Goal: Task Accomplishment & Management: Complete application form

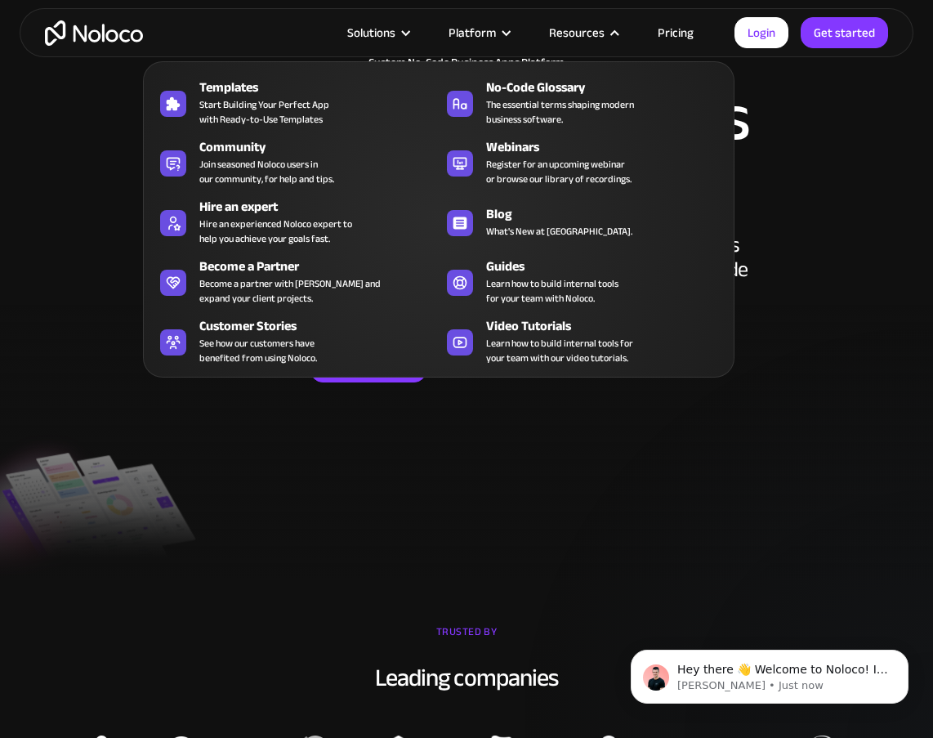
click at [592, 30] on div "Resources" at bounding box center [577, 32] width 56 height 21
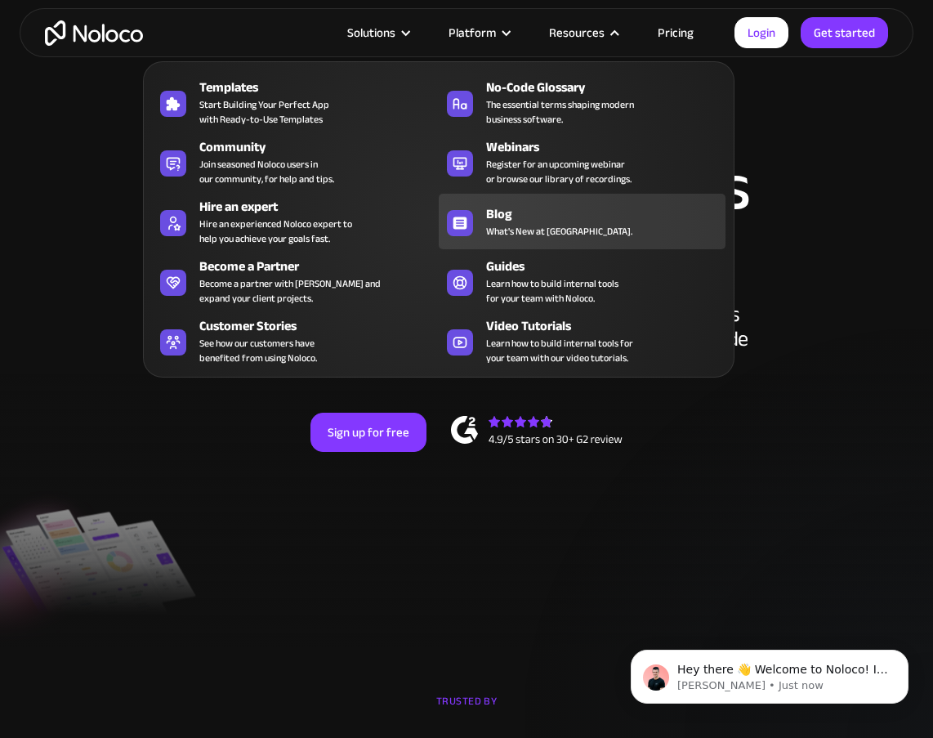
scroll to position [29, 0]
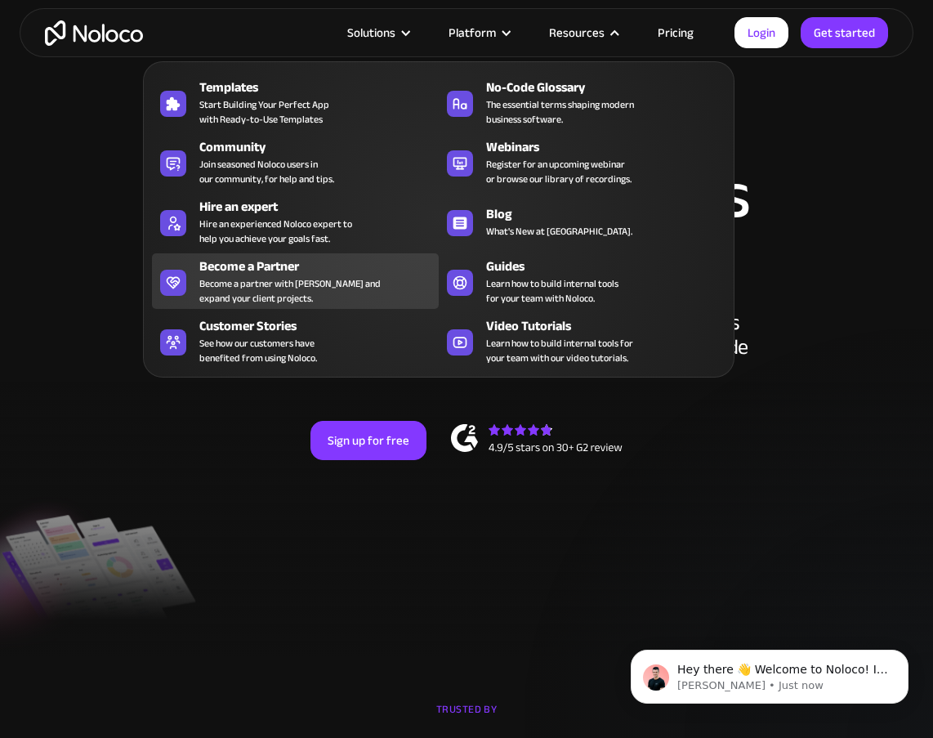
click at [256, 278] on div "Become a partner with [PERSON_NAME] and expand your client projects." at bounding box center [289, 290] width 181 height 29
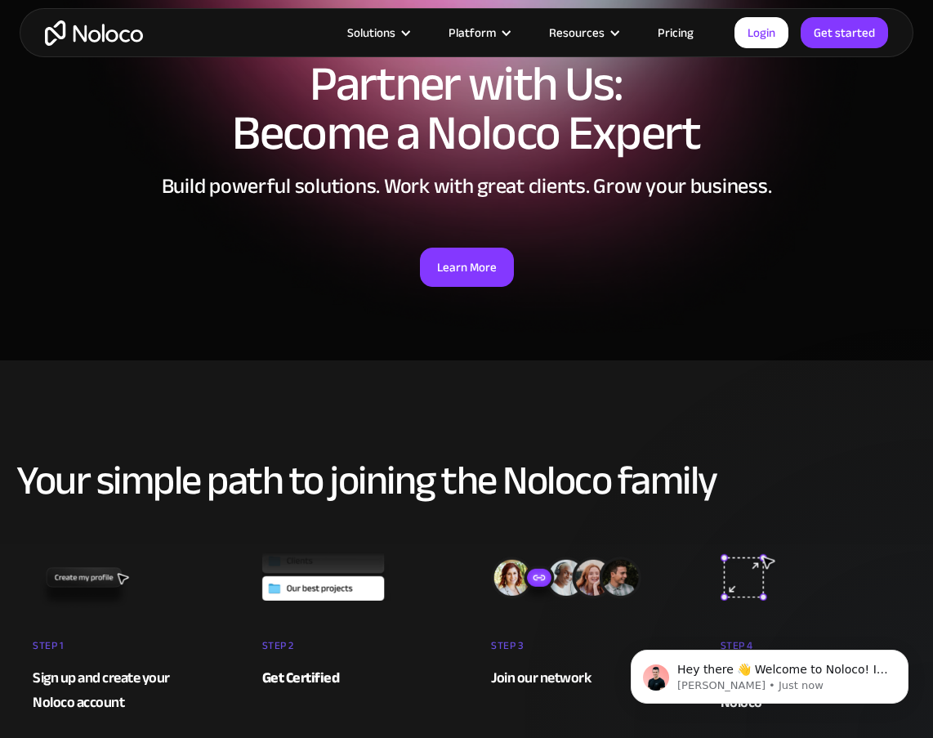
scroll to position [71, 0]
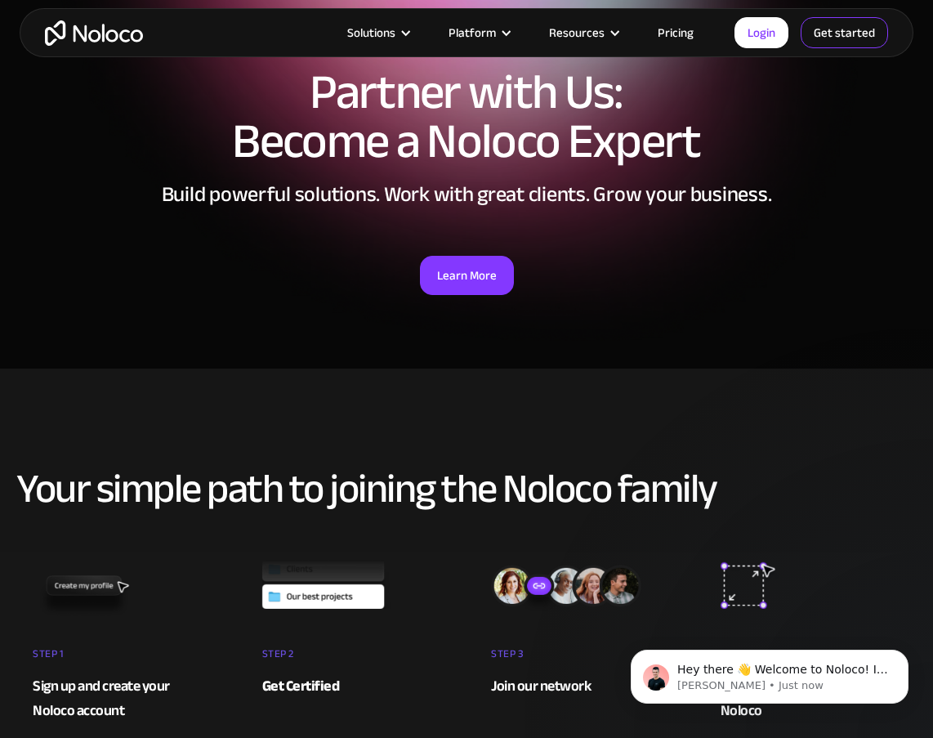
click at [0, 0] on link "Get started" at bounding box center [0, 0] width 0 height 0
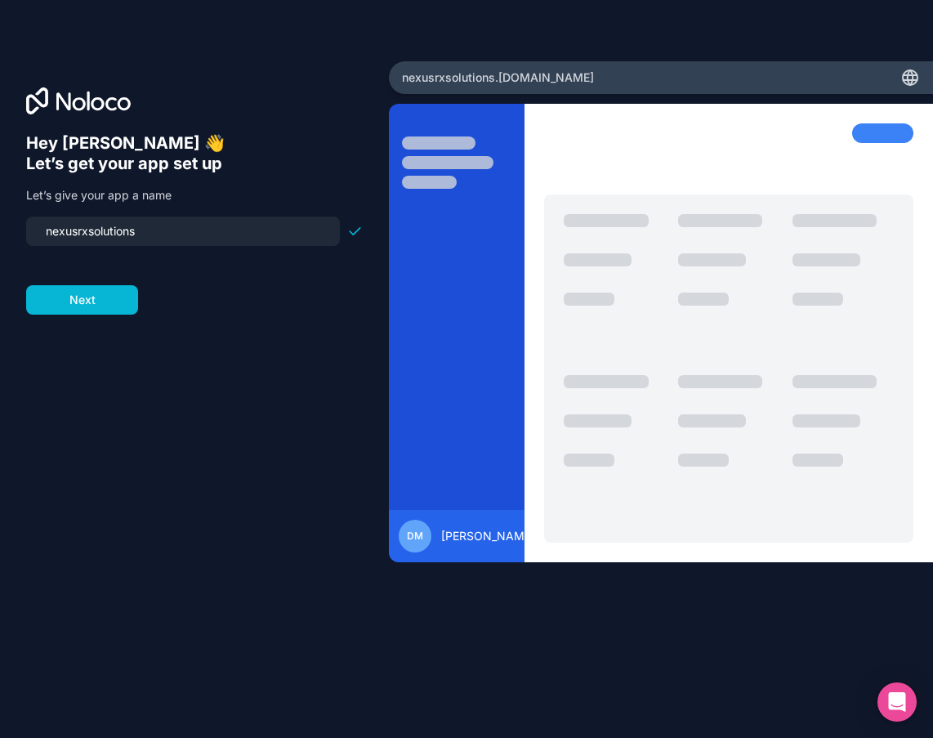
click at [210, 229] on input "nexusrxsolutions" at bounding box center [183, 231] width 294 height 23
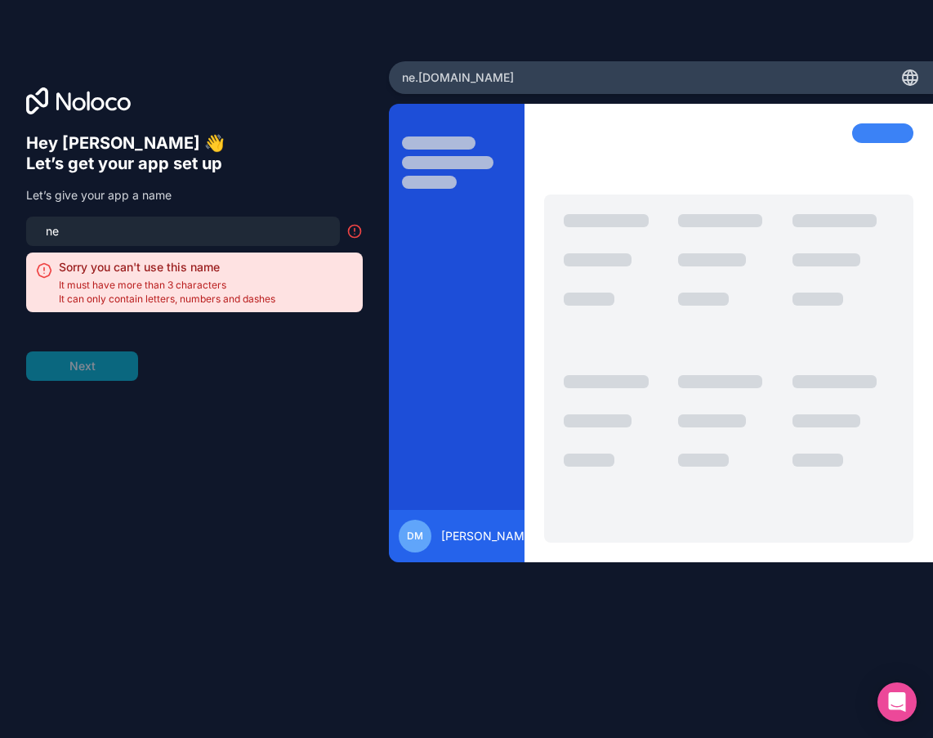
type input "n"
type input "h"
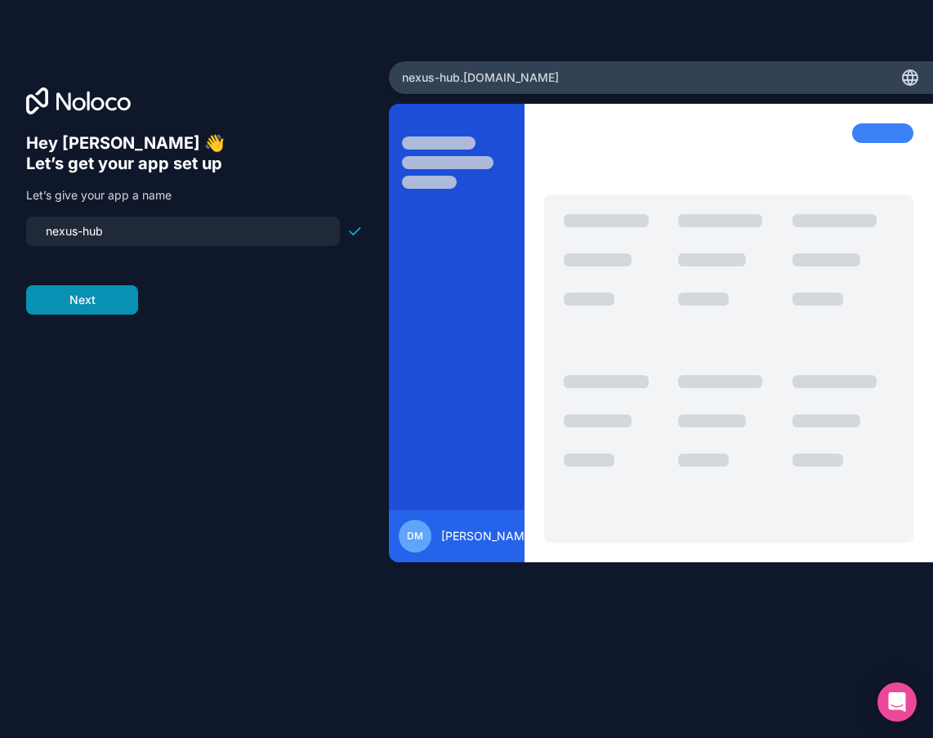
type input "nexus-hub"
click at [91, 304] on button "Next" at bounding box center [82, 299] width 112 height 29
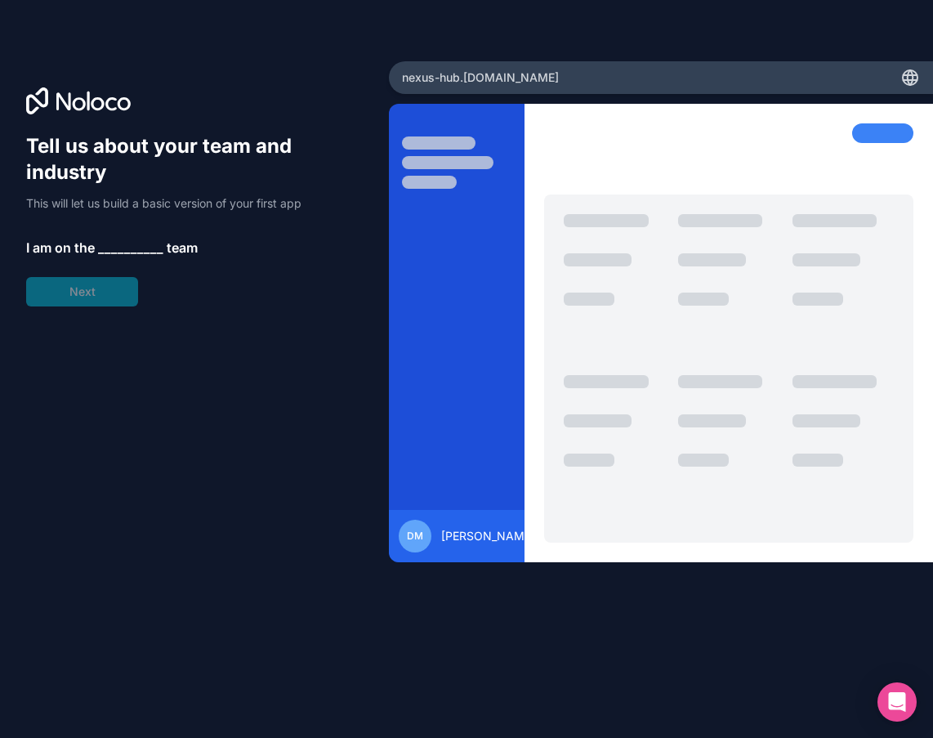
click at [117, 244] on span "__________" at bounding box center [130, 248] width 65 height 20
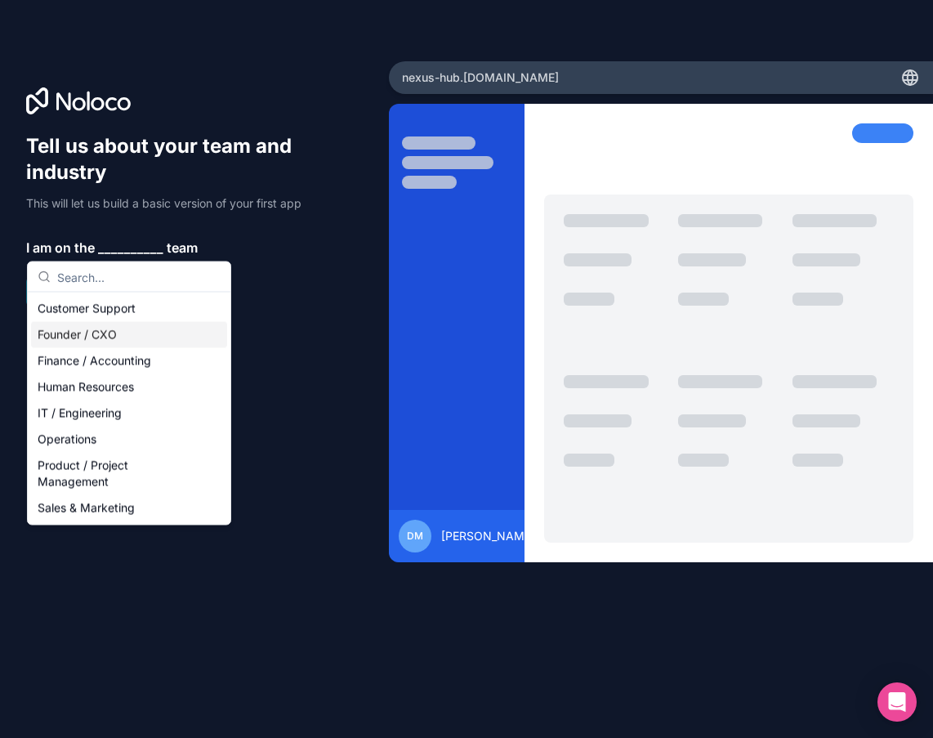
click at [123, 333] on div "Founder / CXO" at bounding box center [129, 335] width 196 height 26
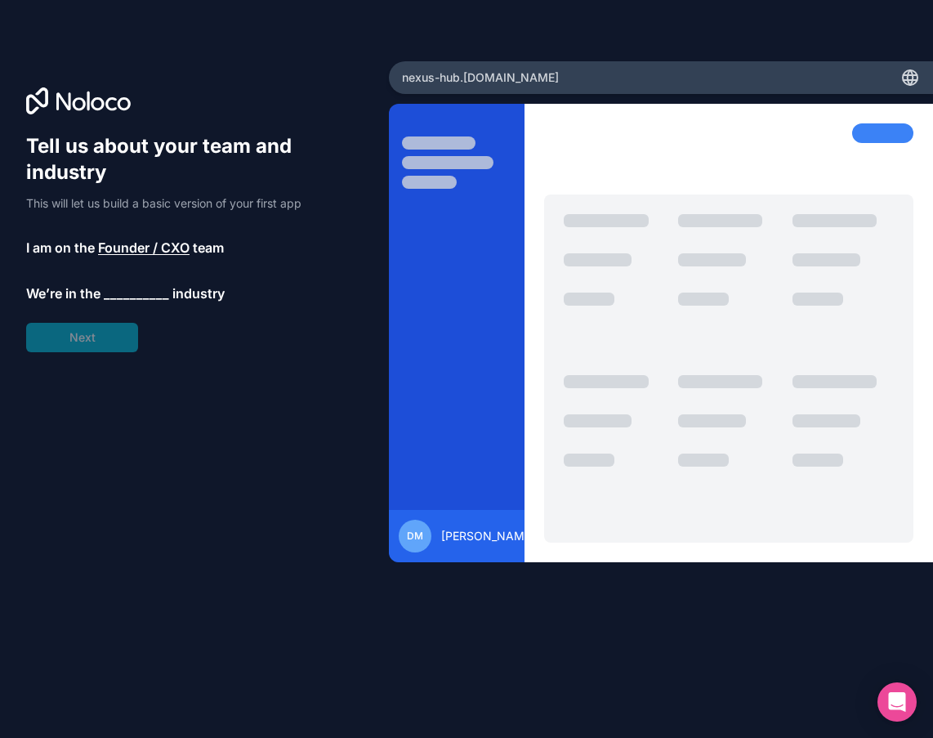
click at [130, 288] on span "__________" at bounding box center [136, 294] width 65 height 20
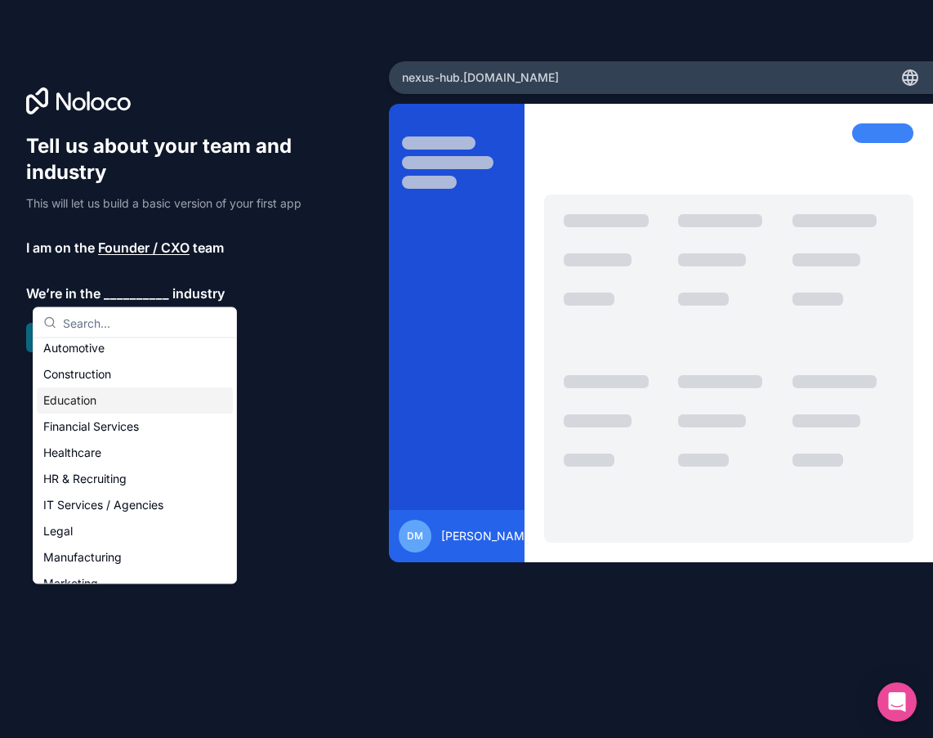
scroll to position [42, 0]
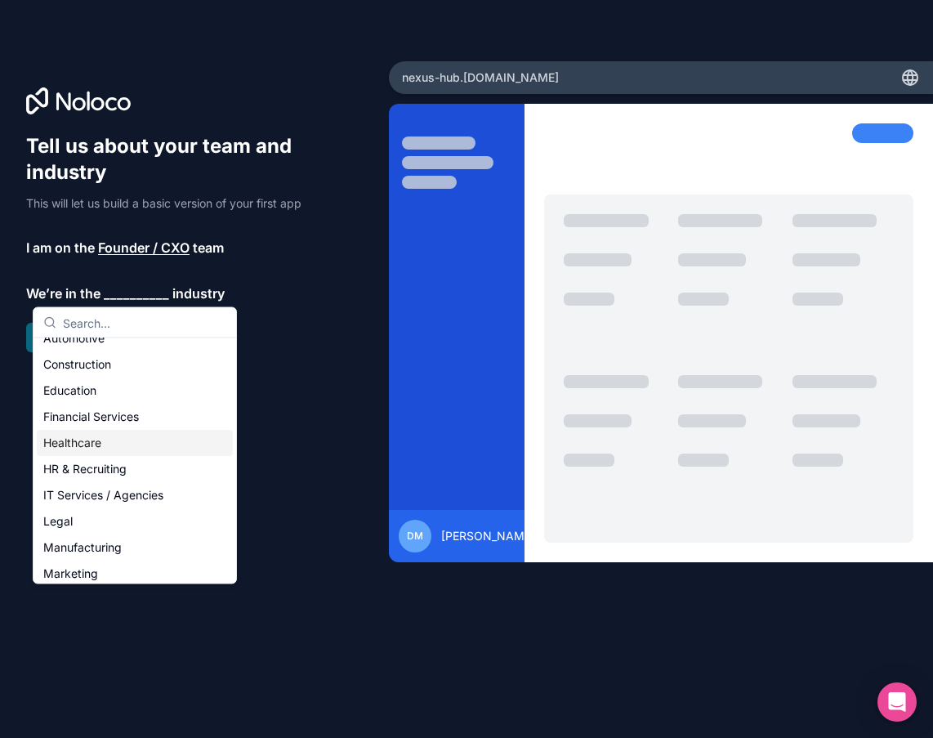
click at [93, 447] on div "Healthcare" at bounding box center [135, 443] width 196 height 26
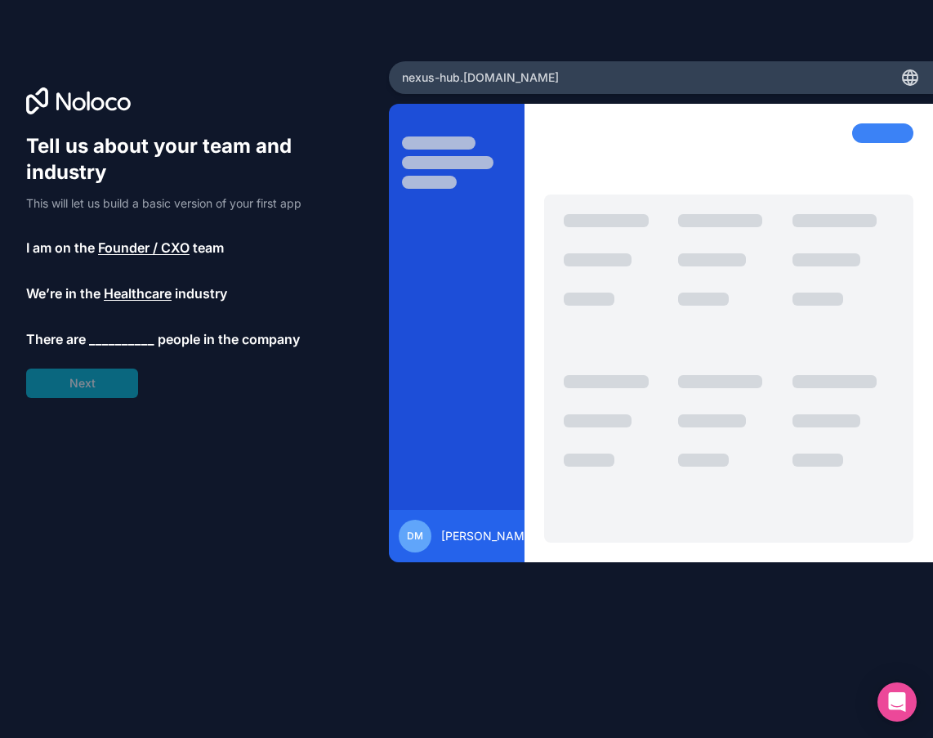
click at [127, 335] on span "__________" at bounding box center [121, 339] width 65 height 20
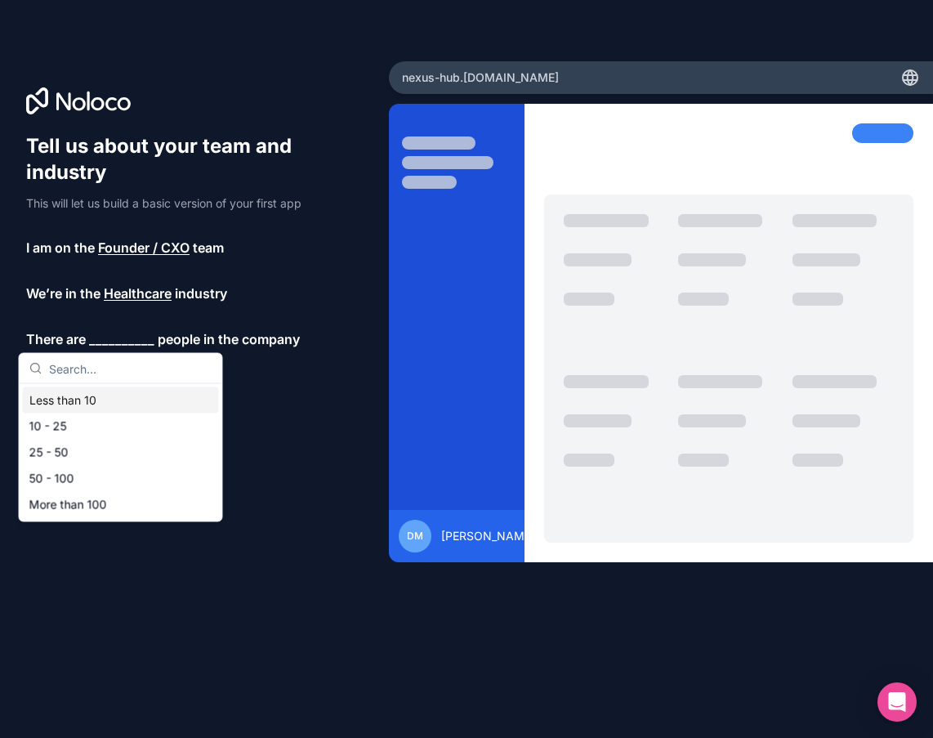
click at [113, 400] on div "Less than 10" at bounding box center [121, 400] width 196 height 26
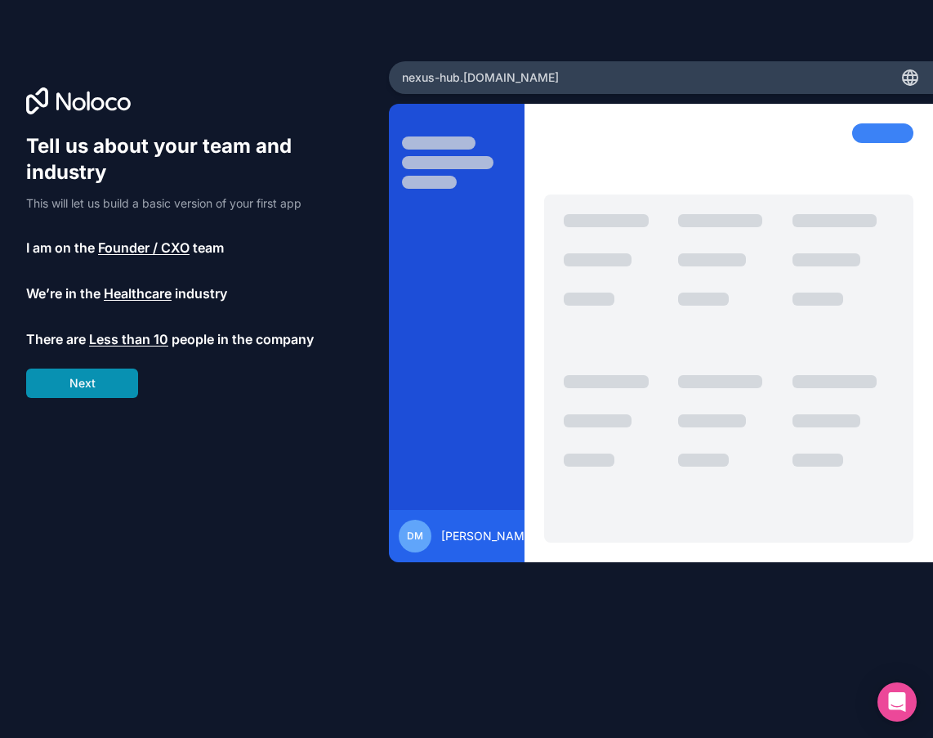
click at [84, 384] on button "Next" at bounding box center [82, 383] width 112 height 29
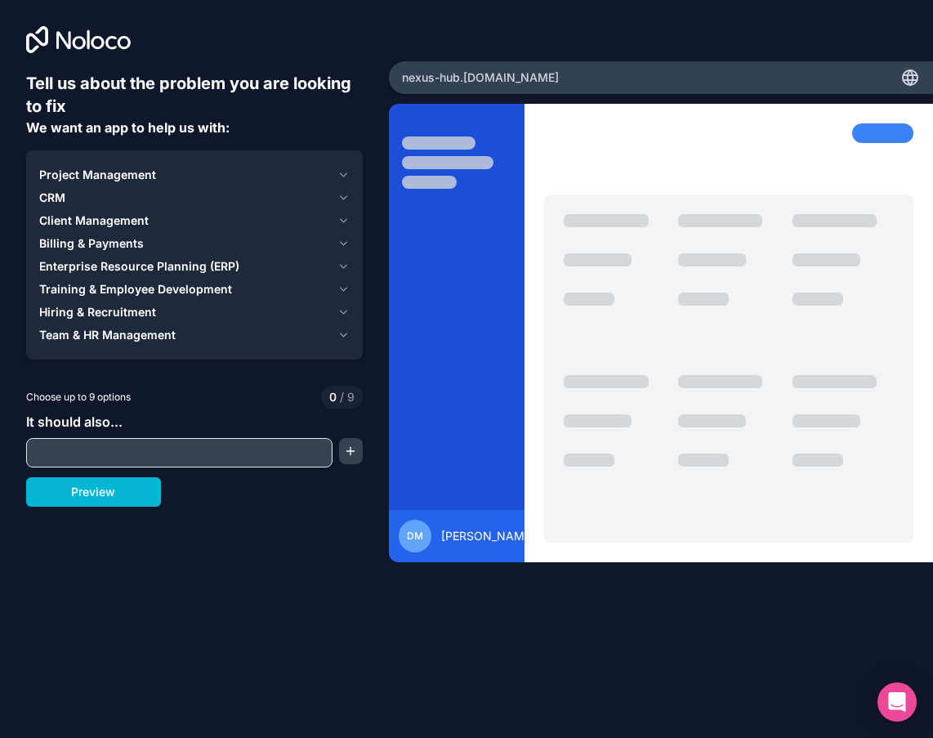
click at [113, 182] on span "Project Management" at bounding box center [97, 175] width 117 height 16
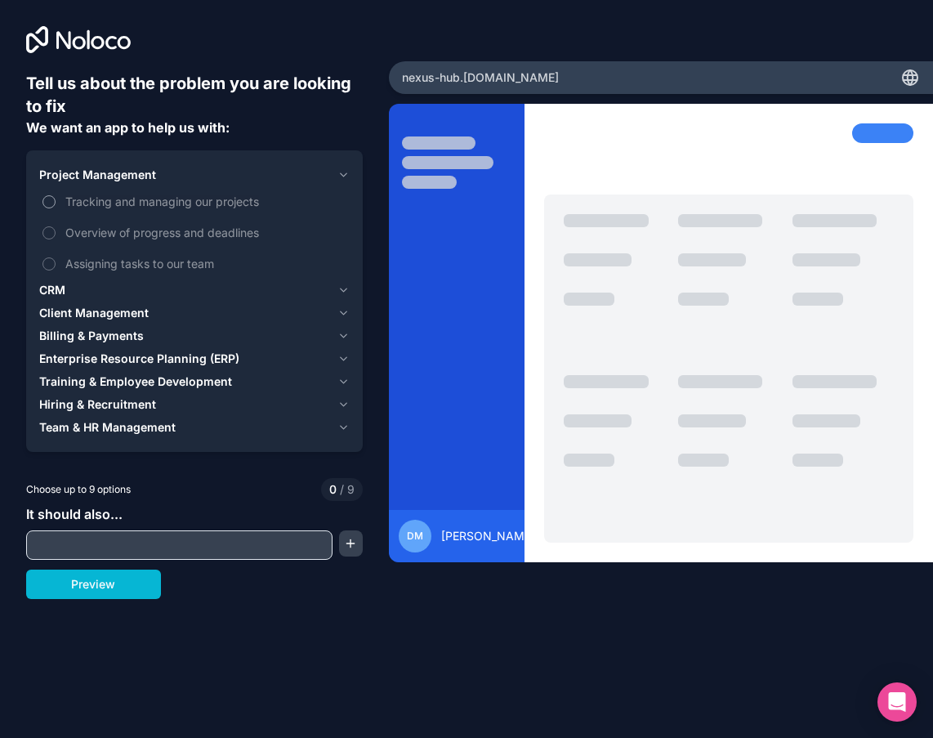
click at [49, 200] on button "Tracking and managing our projects" at bounding box center [48, 201] width 13 height 13
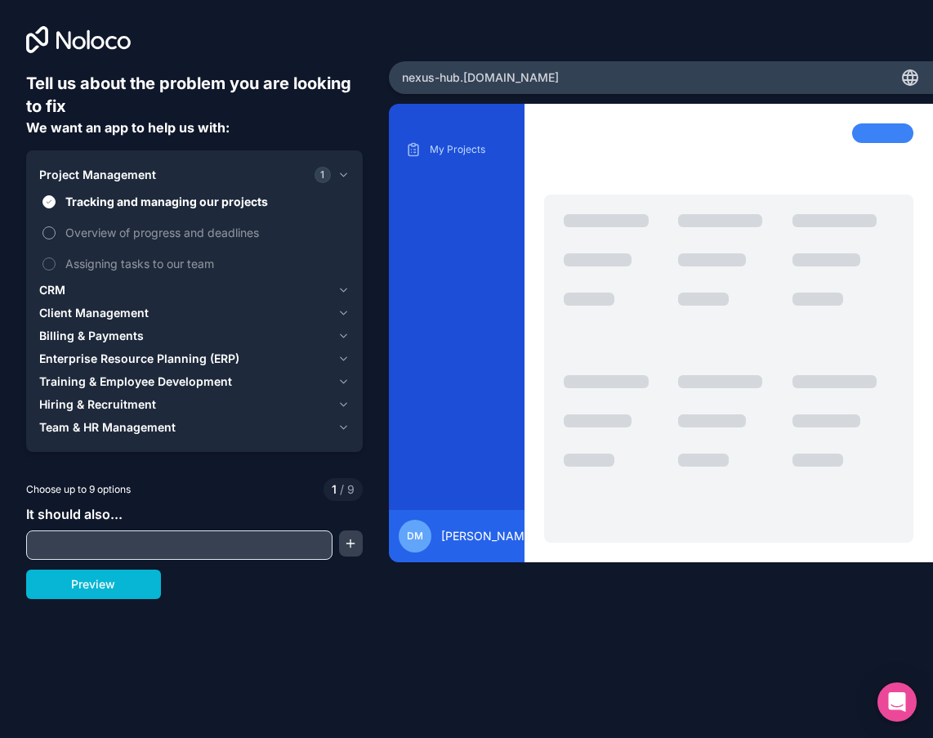
click at [47, 229] on button "Overview of progress and deadlines" at bounding box center [48, 232] width 13 height 13
click at [47, 263] on button "Assigning tasks to our team" at bounding box center [48, 263] width 13 height 13
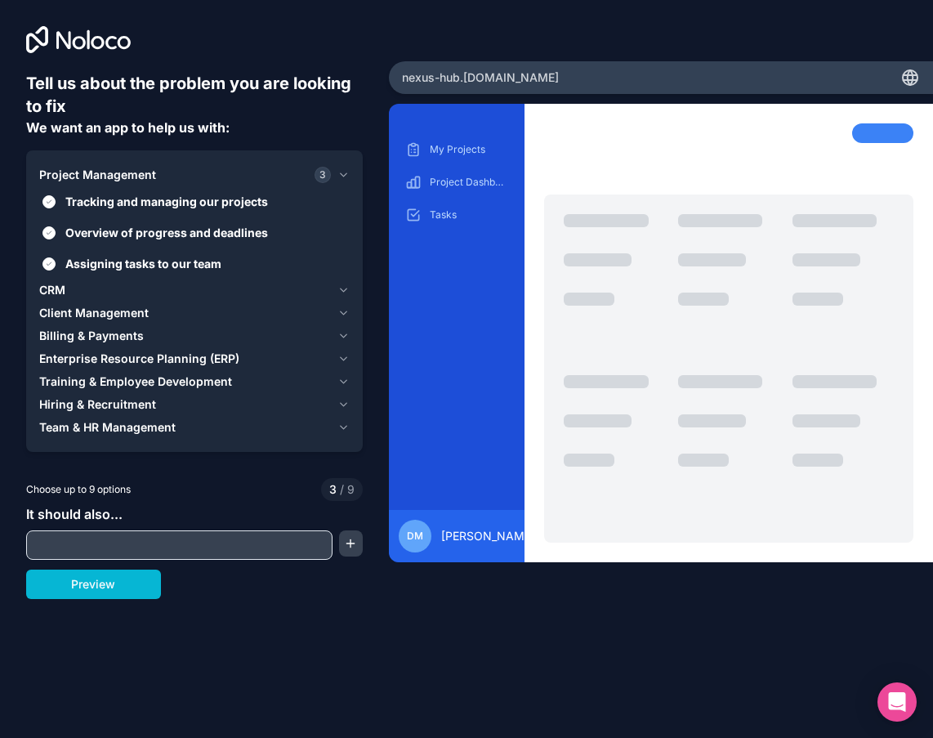
click at [54, 293] on span "CRM" at bounding box center [52, 290] width 26 height 16
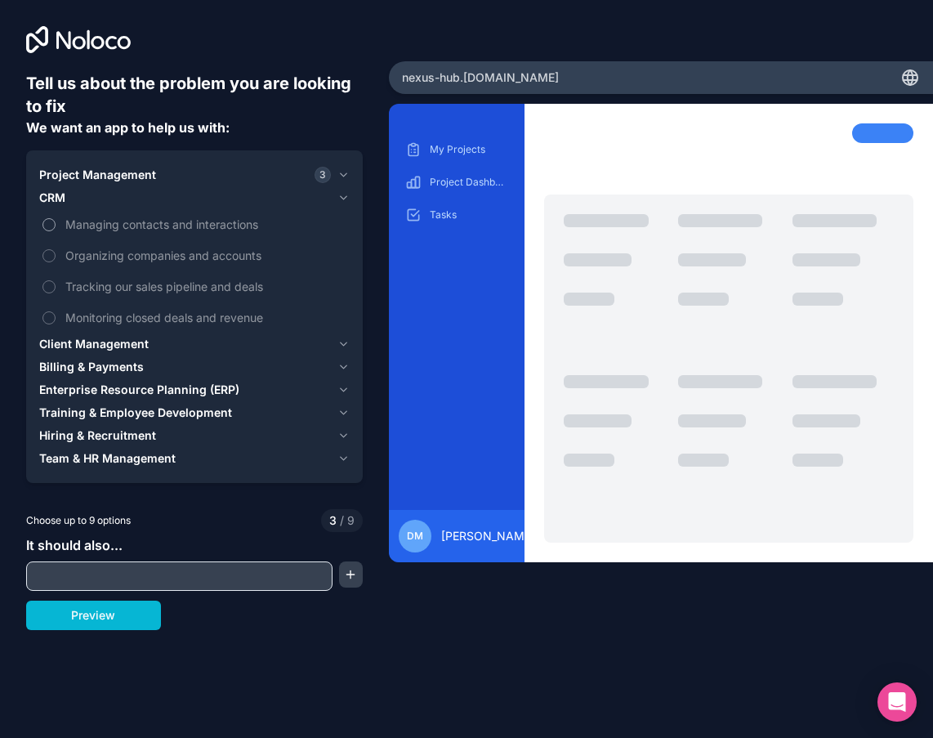
click at [54, 226] on button "Managing contacts and interactions" at bounding box center [48, 224] width 13 height 13
click at [48, 259] on button "Organizing companies and accounts" at bounding box center [48, 255] width 13 height 13
click at [49, 283] on button "Tracking our sales pipeline and deals" at bounding box center [48, 286] width 13 height 13
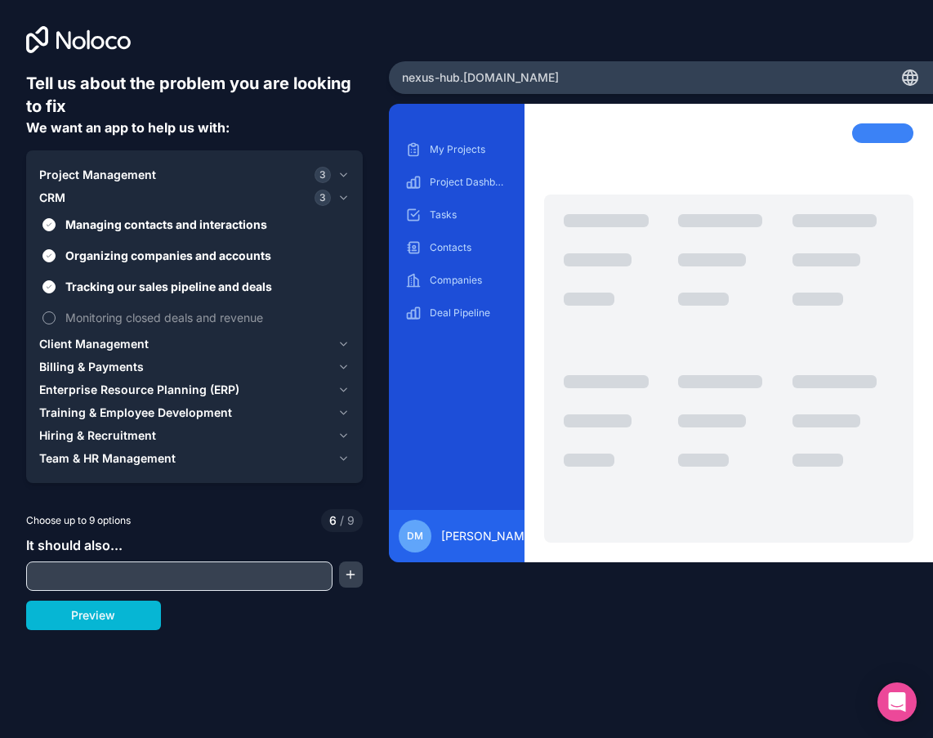
click at [51, 316] on button "Monitoring closed deals and revenue" at bounding box center [48, 317] width 13 height 13
click at [79, 349] on span "Client Management" at bounding box center [94, 344] width 110 height 16
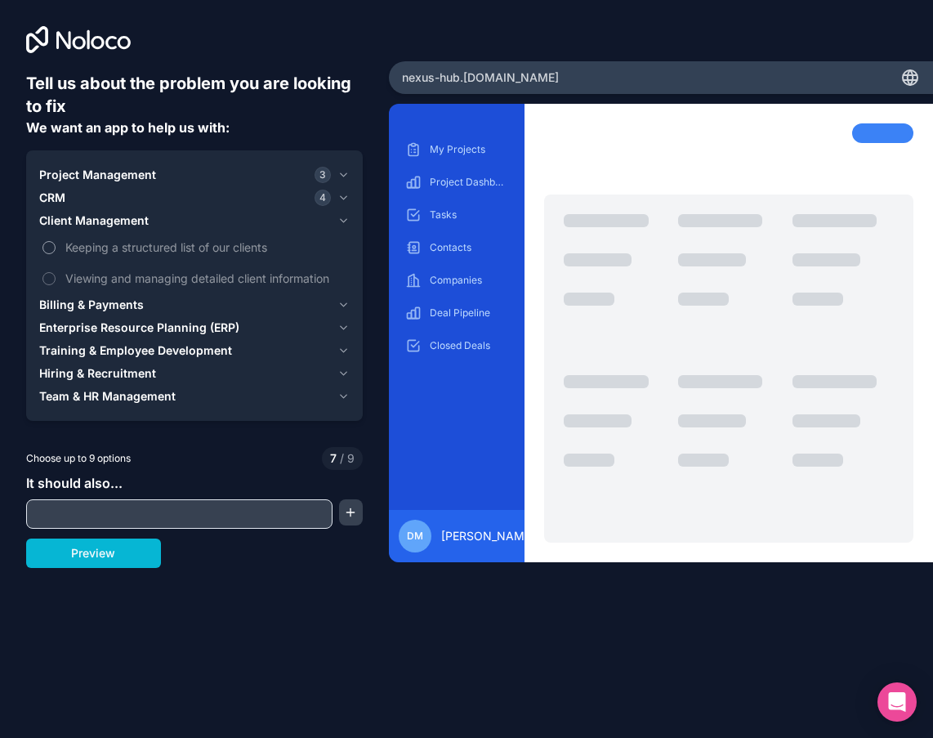
click at [51, 251] on button "Keeping a structured list of our clients" at bounding box center [48, 247] width 13 height 13
click at [52, 281] on button "Viewing and managing detailed client information" at bounding box center [48, 278] width 13 height 13
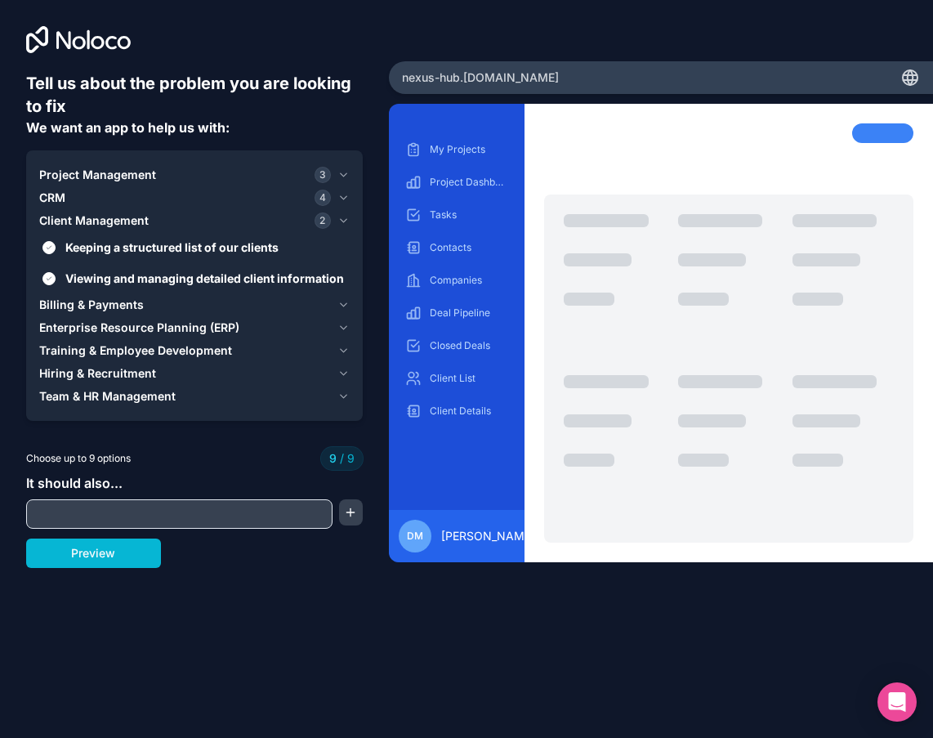
click at [62, 305] on span "Billing & Payments" at bounding box center [91, 305] width 105 height 16
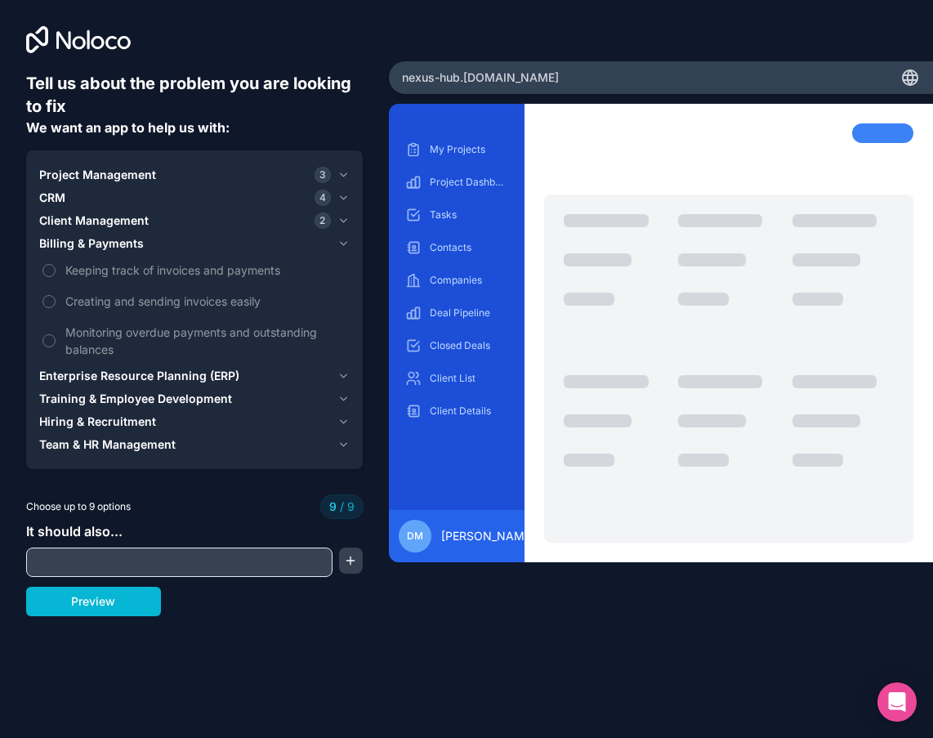
click at [163, 214] on div "Client Management 2" at bounding box center [185, 220] width 292 height 16
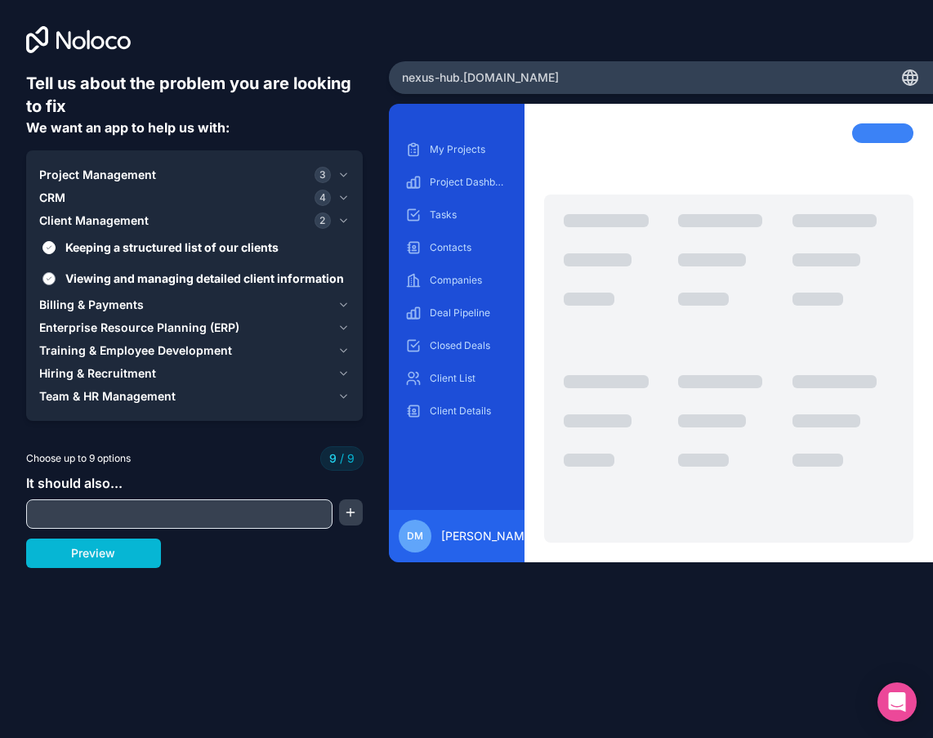
click at [138, 279] on span "Viewing and managing detailed client information" at bounding box center [205, 278] width 281 height 17
click at [56, 279] on button "Viewing and managing detailed client information" at bounding box center [48, 278] width 13 height 13
click at [162, 197] on div "CRM 4" at bounding box center [185, 198] width 292 height 16
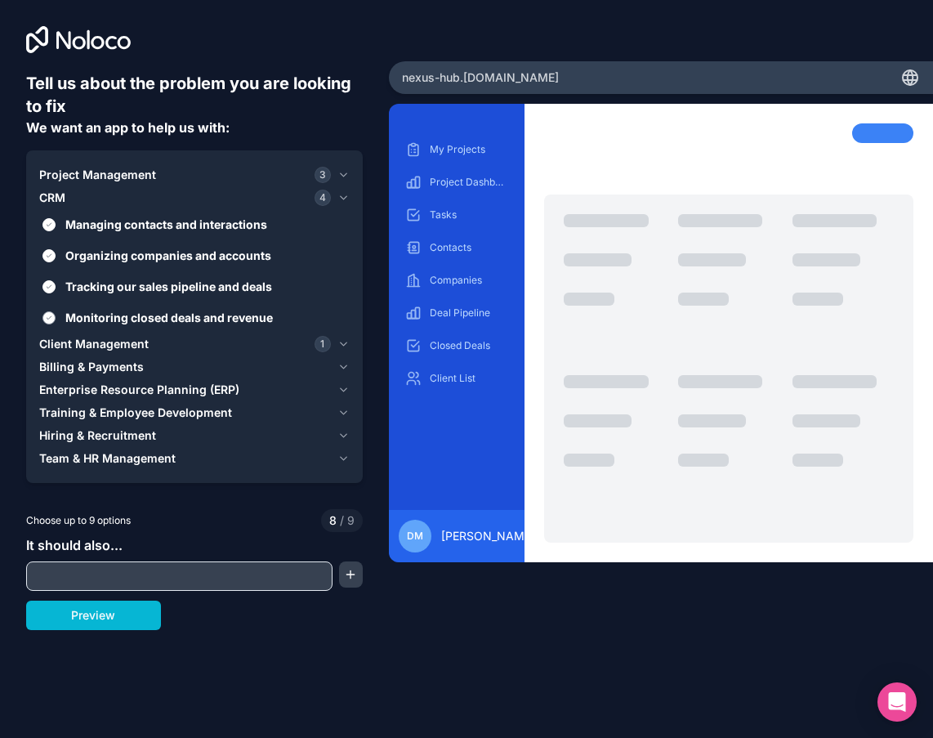
click at [144, 320] on span "Monitoring closed deals and revenue" at bounding box center [205, 317] width 281 height 17
click at [56, 320] on button "Monitoring closed deals and revenue" at bounding box center [48, 317] width 13 height 13
click at [118, 289] on span "Tracking our sales pipeline and deals" at bounding box center [205, 286] width 281 height 17
click at [56, 289] on button "Tracking our sales pipeline and deals" at bounding box center [48, 286] width 13 height 13
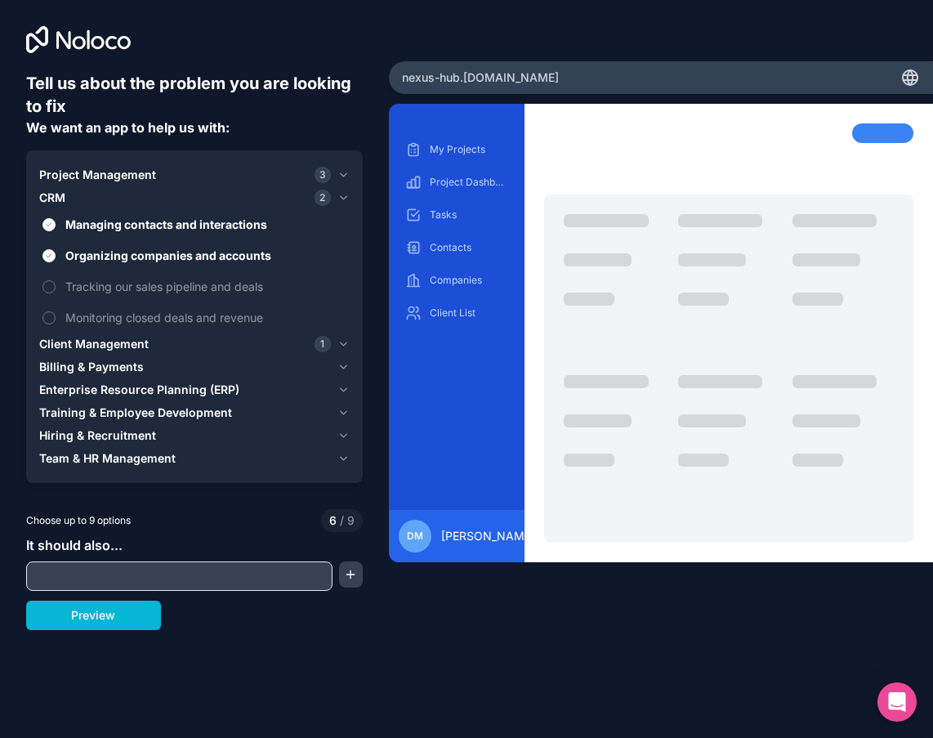
click at [114, 394] on span "Enterprise Resource Planning (ERP)" at bounding box center [139, 390] width 200 height 16
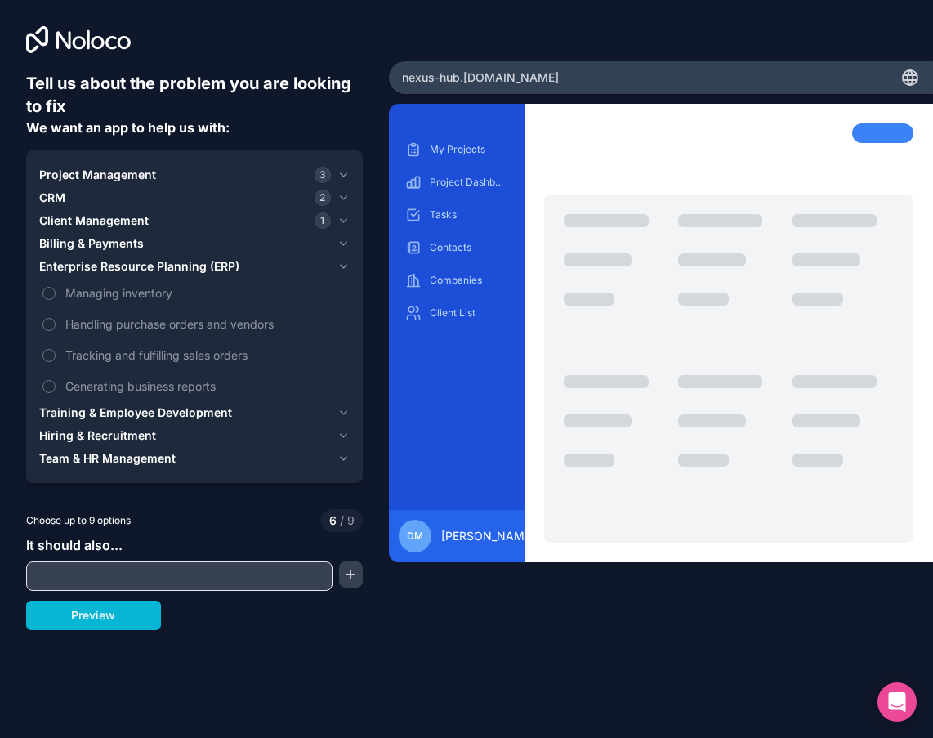
click at [118, 250] on span "Billing & Payments" at bounding box center [91, 243] width 105 height 16
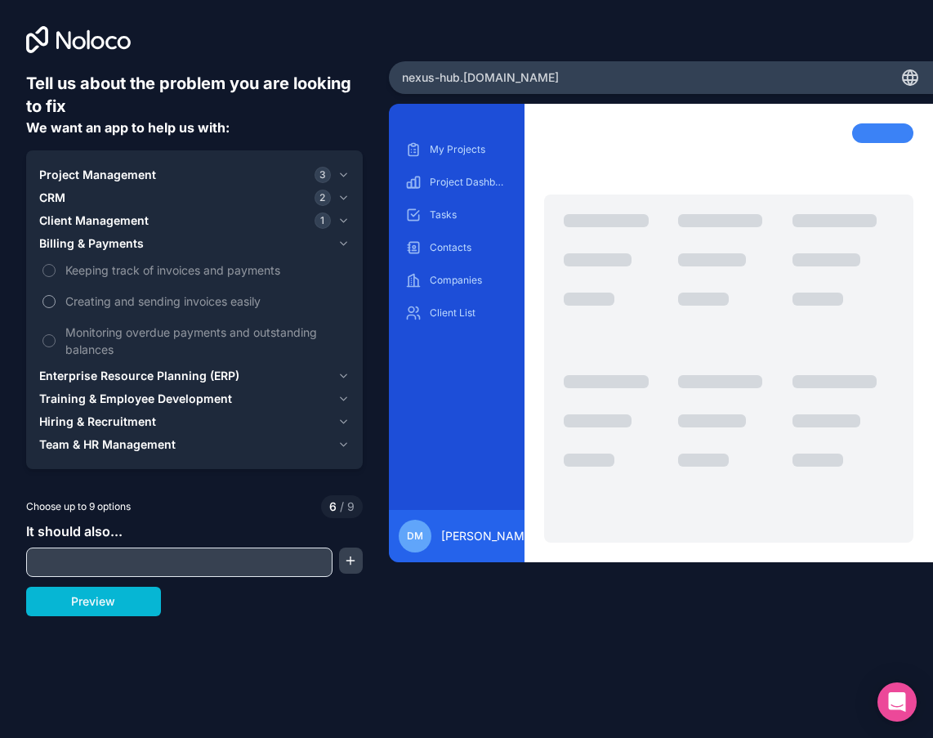
click at [110, 299] on span "Creating and sending invoices easily" at bounding box center [205, 301] width 281 height 17
click at [56, 299] on button "Creating and sending invoices easily" at bounding box center [48, 301] width 13 height 13
click at [129, 400] on span "Training & Employee Development" at bounding box center [135, 399] width 193 height 16
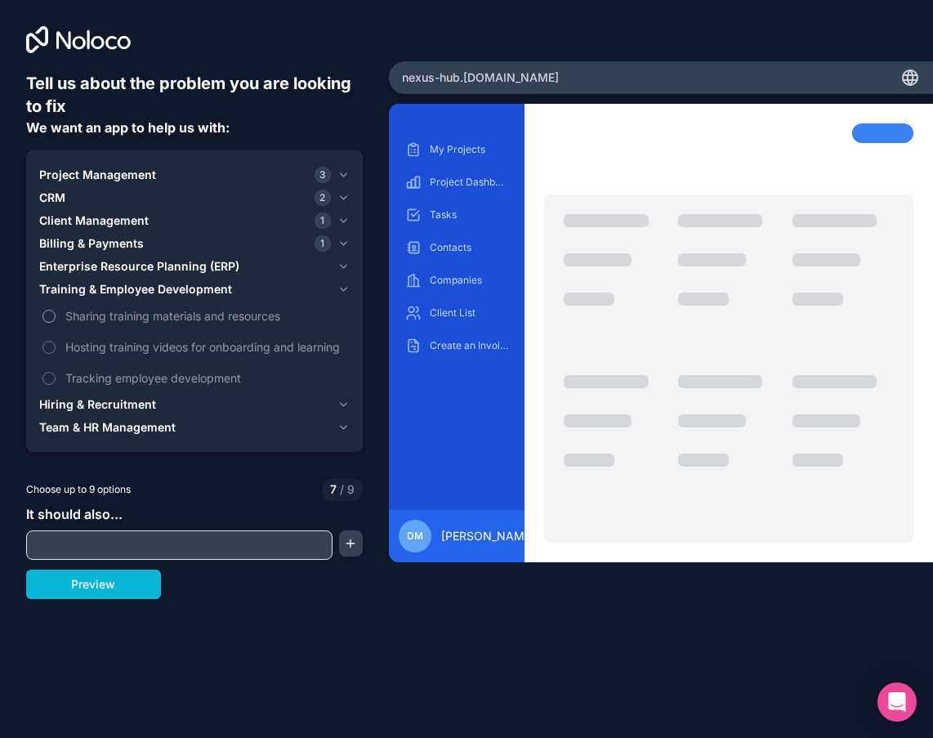
click at [88, 315] on span "Sharing training materials and resources" at bounding box center [205, 315] width 281 height 17
click at [56, 315] on button "Sharing training materials and resources" at bounding box center [48, 316] width 13 height 13
click at [88, 350] on span "Hosting training videos for onboarding and learning" at bounding box center [205, 346] width 281 height 17
click at [56, 350] on button "Hosting training videos for onboarding and learning" at bounding box center [48, 347] width 13 height 13
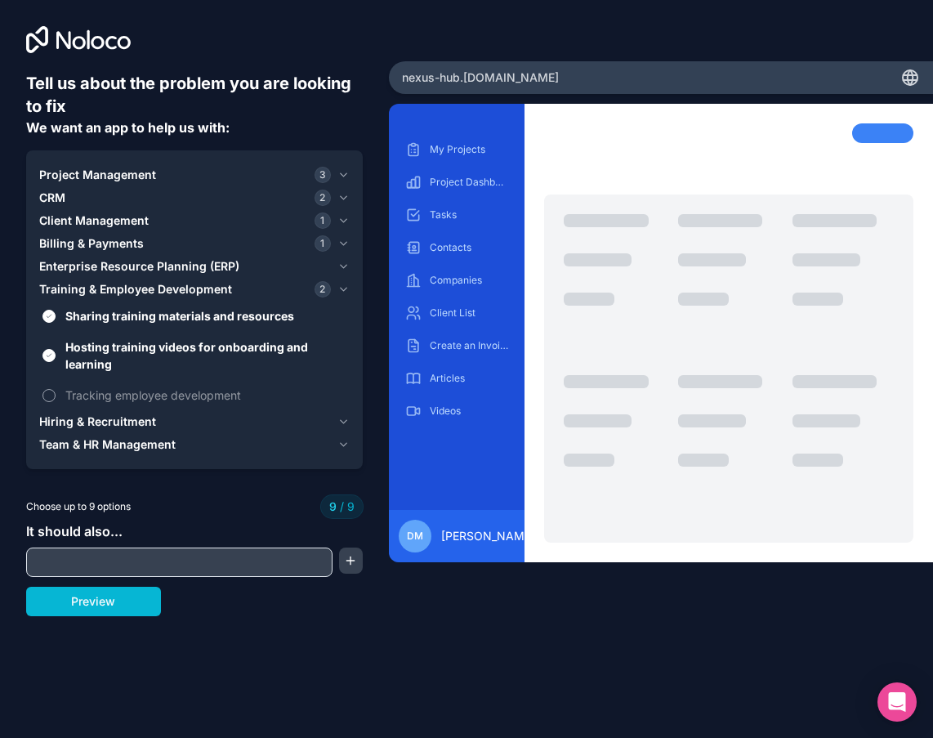
click at [96, 394] on span "Tracking employee development" at bounding box center [205, 395] width 281 height 17
click at [92, 425] on span "Hiring & Recruitment" at bounding box center [97, 421] width 117 height 16
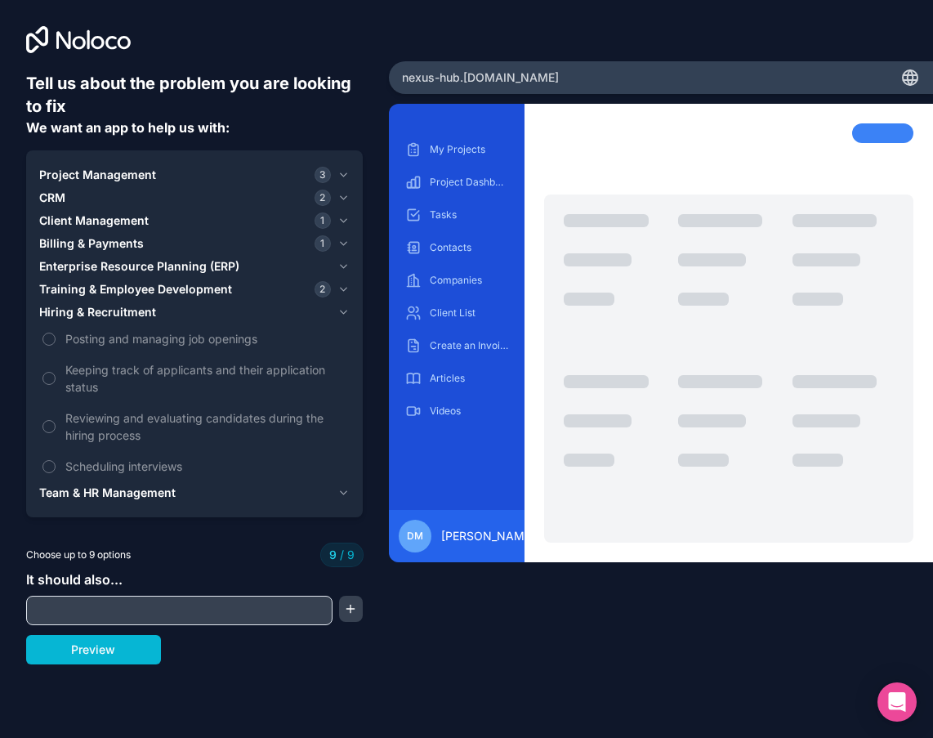
click at [120, 490] on span "Team & HR Management" at bounding box center [107, 493] width 136 height 16
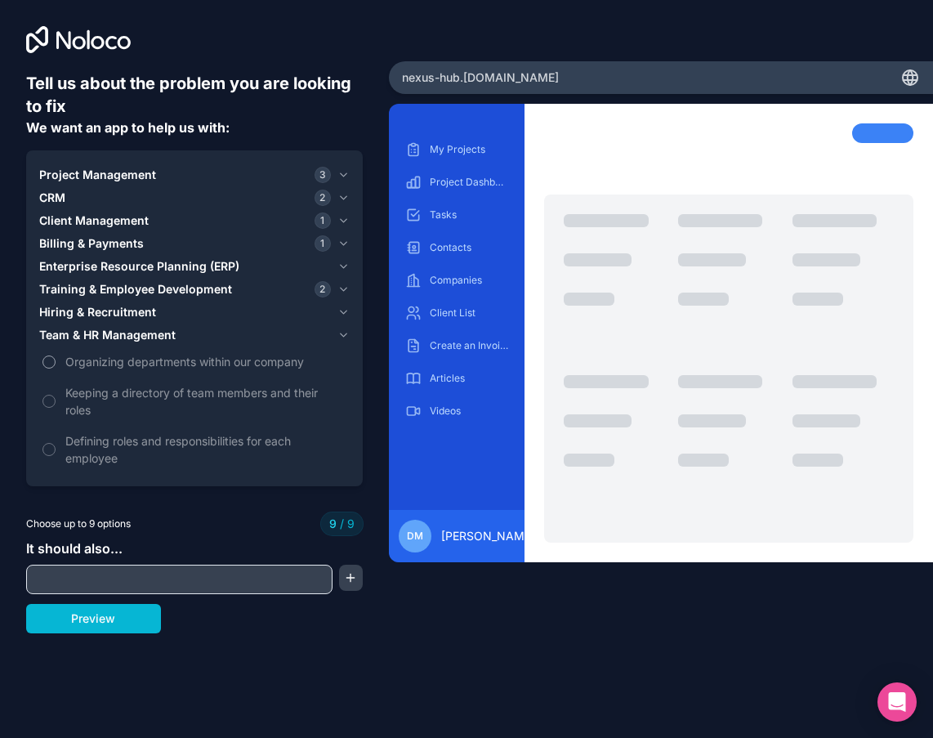
click at [57, 364] on label "Organizing departments within our company" at bounding box center [194, 361] width 311 height 30
click at [221, 584] on input "text" at bounding box center [179, 579] width 298 height 23
paste input "Support multi-tier pricing and margin calculations"
type input "Support multi-tier pricing and margin calculations"
click at [355, 583] on button "button" at bounding box center [351, 578] width 24 height 26
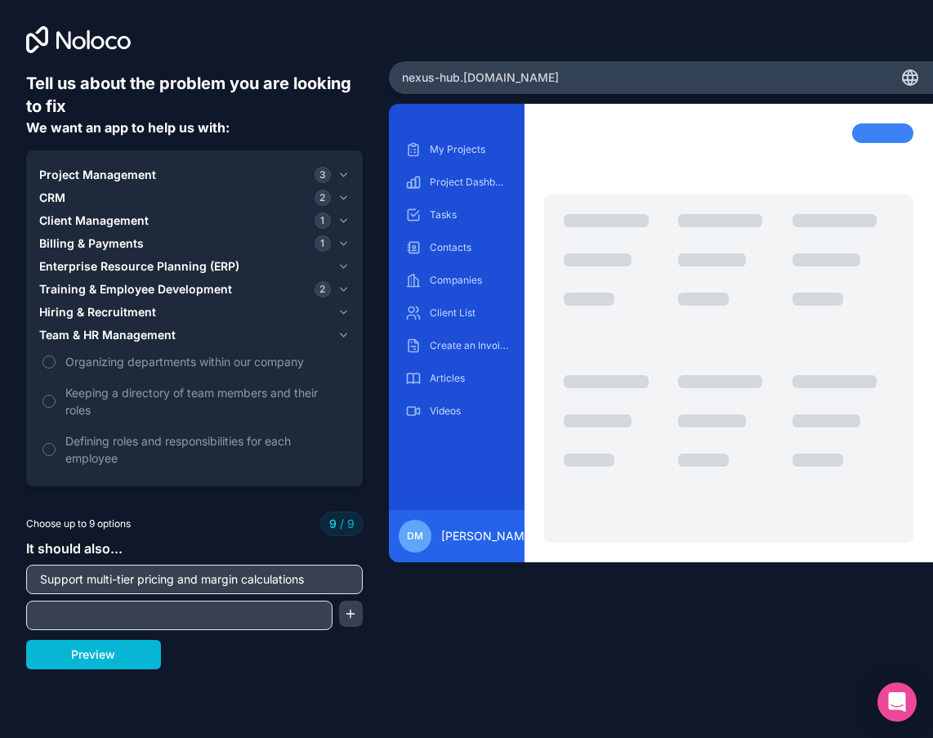
click at [355, 583] on input "Support multi-tier pricing and margin calculations" at bounding box center [194, 579] width 329 height 23
click at [129, 626] on input "text" at bounding box center [179, 615] width 298 height 23
paste input "Generate branded quotes and dynamic consent forms"
type input "Generate branded quotes and dynamic consent forms"
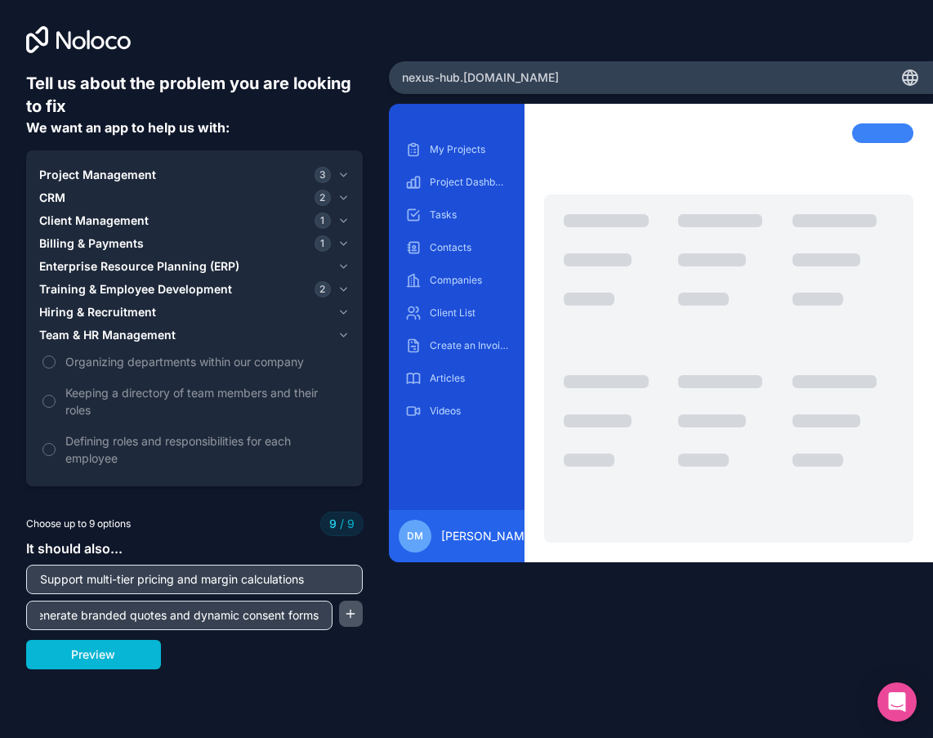
scroll to position [0, 0]
click at [346, 616] on button "button" at bounding box center [351, 614] width 24 height 26
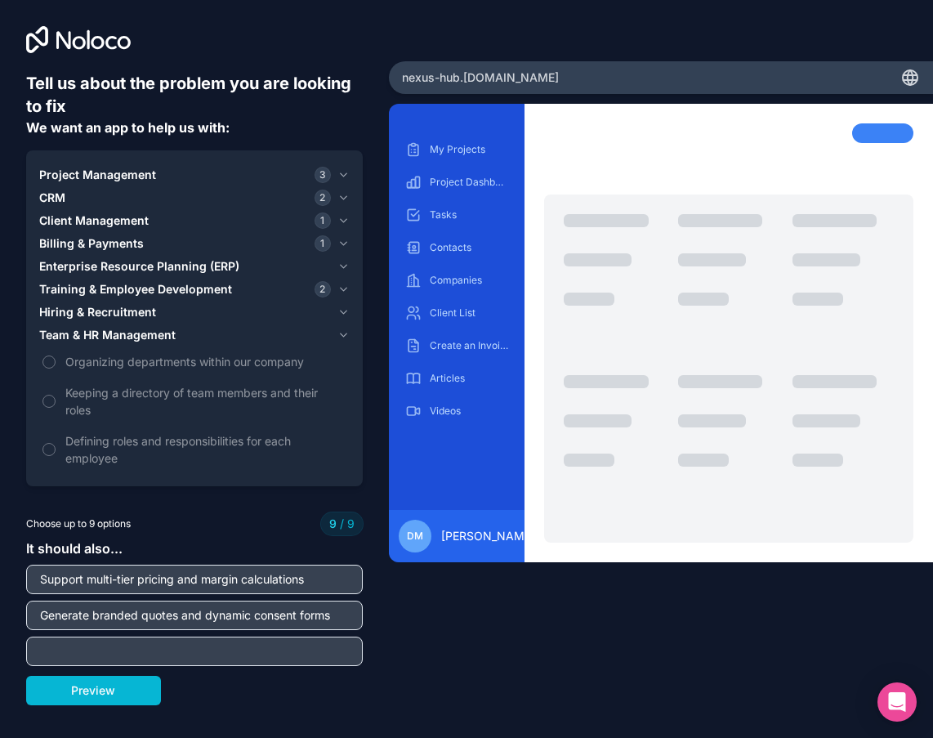
click at [166, 655] on input "text" at bounding box center [194, 651] width 329 height 23
paste input "Generate branded quotes and dynamic consent forms"
type input "Generate branded quotes and dynamic consent forms"
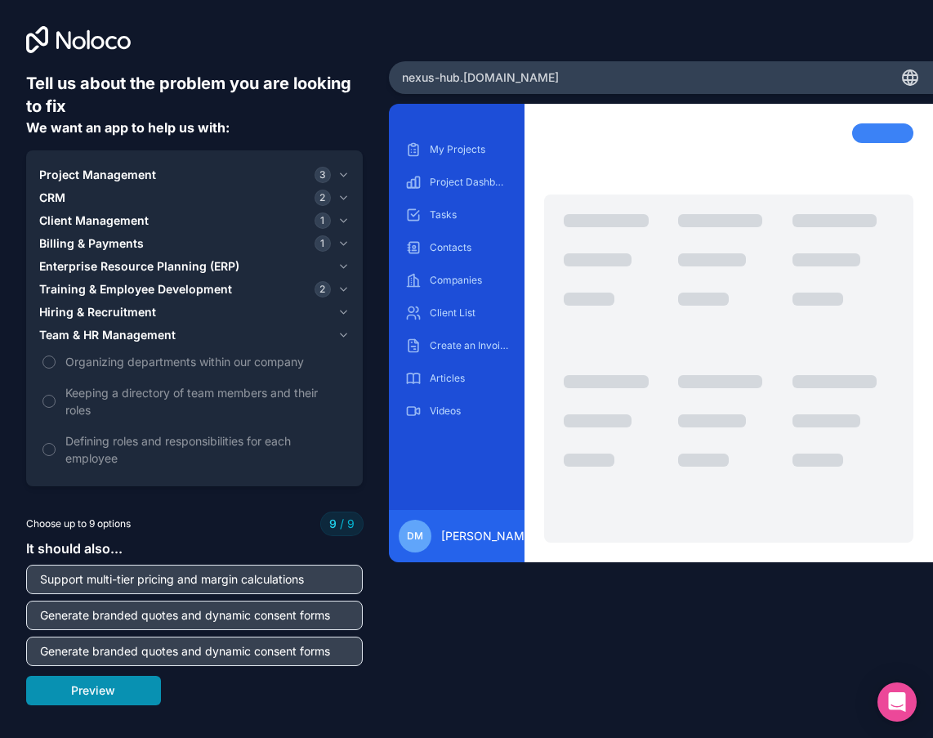
click at [110, 693] on button "Preview" at bounding box center [93, 690] width 135 height 29
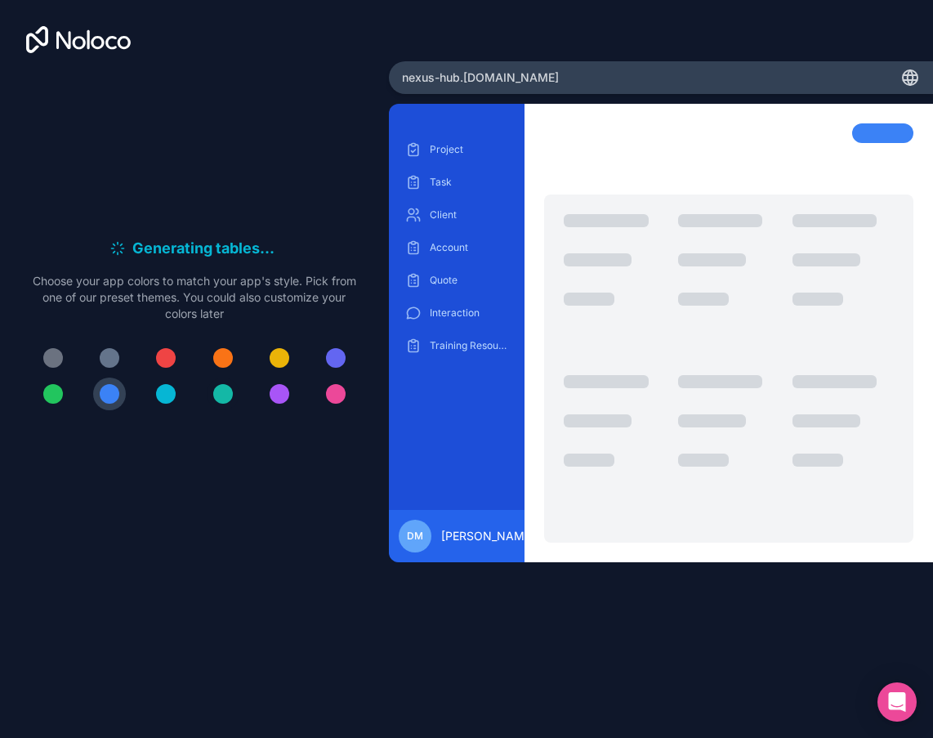
click at [221, 397] on div at bounding box center [223, 394] width 20 height 20
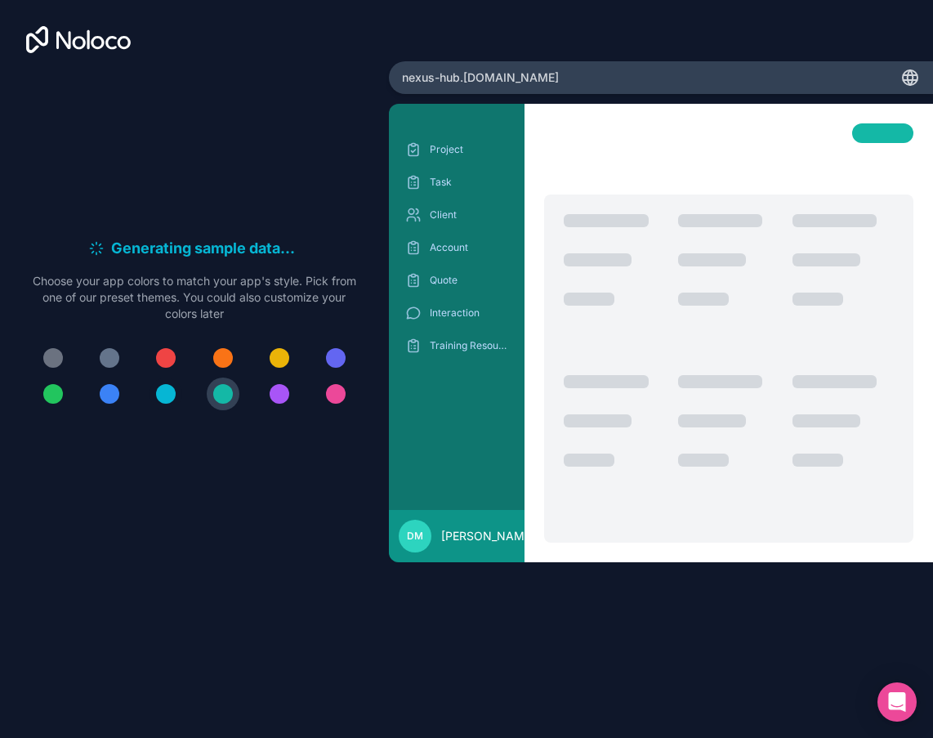
click at [168, 399] on div at bounding box center [166, 394] width 20 height 20
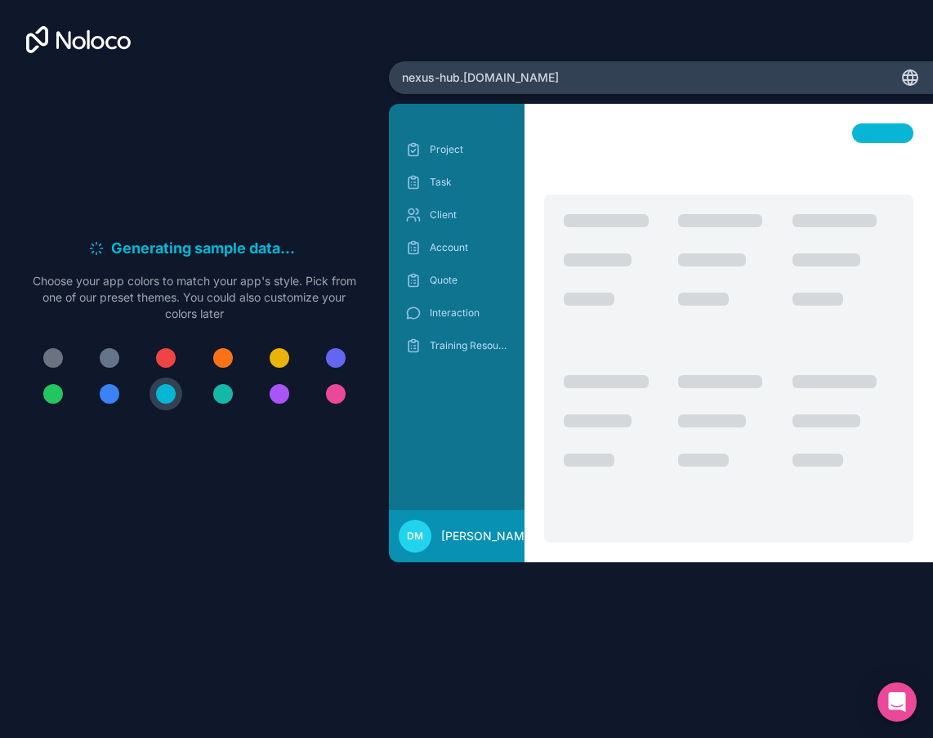
click at [331, 480] on div "Generating sample data . . . Meanwhile, let's personalize it! Choose your app c…" at bounding box center [194, 330] width 337 height 517
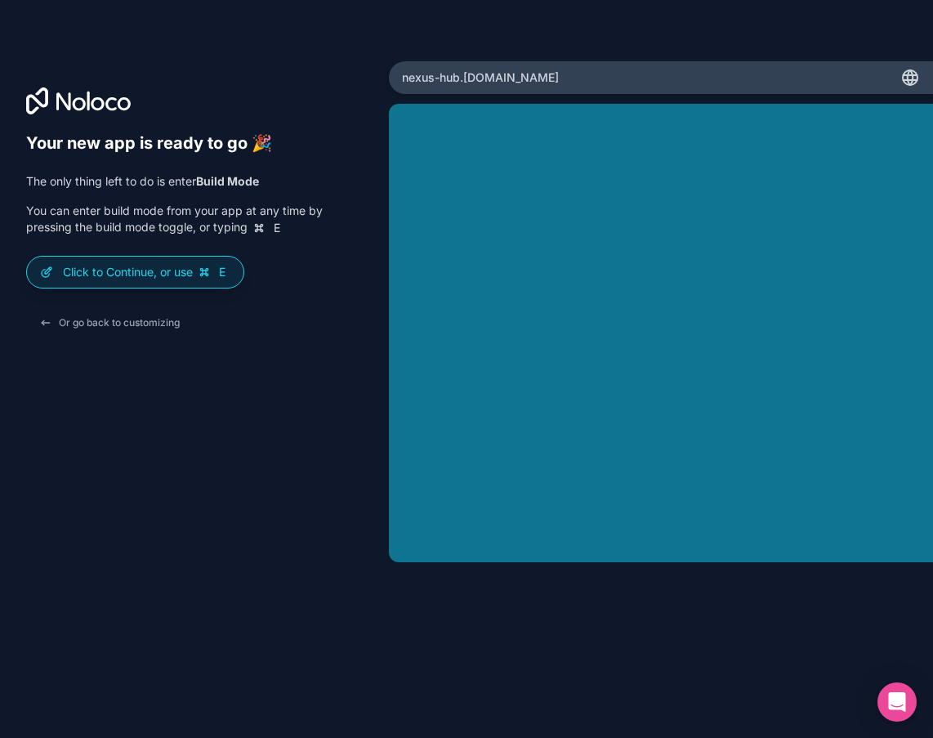
click at [245, 355] on div "Your new app is ready to go 🎉 The only thing left to do is enter Build Mode You…" at bounding box center [194, 391] width 337 height 517
click at [112, 323] on button "Or go back to customizing" at bounding box center [109, 322] width 167 height 29
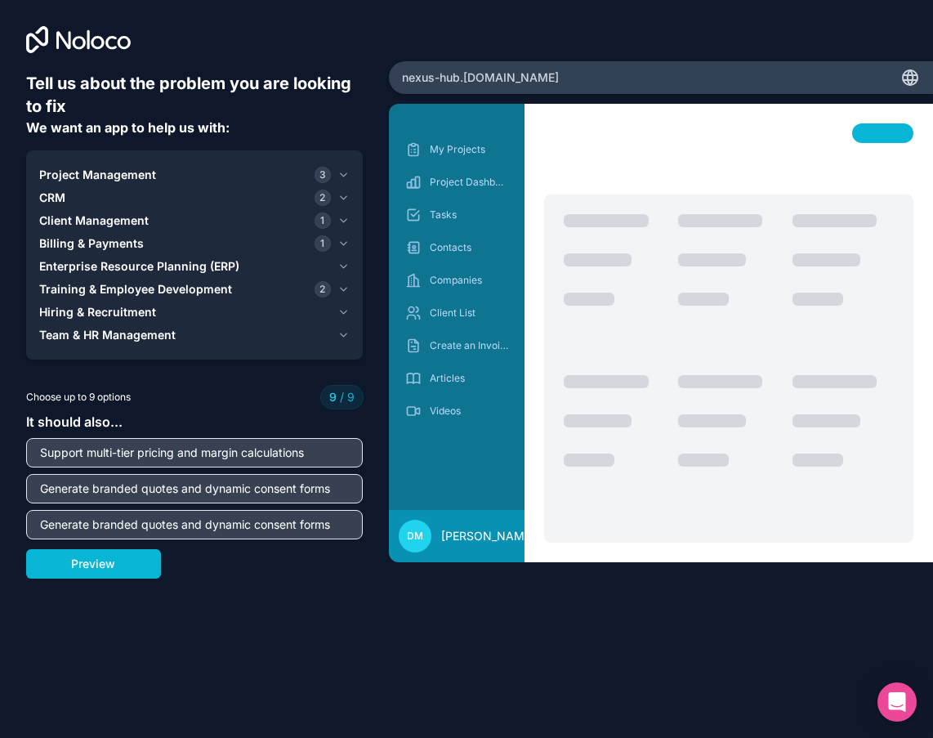
click at [360, 565] on div "Preview" at bounding box center [194, 563] width 337 height 29
click at [343, 173] on icon "button" at bounding box center [343, 174] width 12 height 13
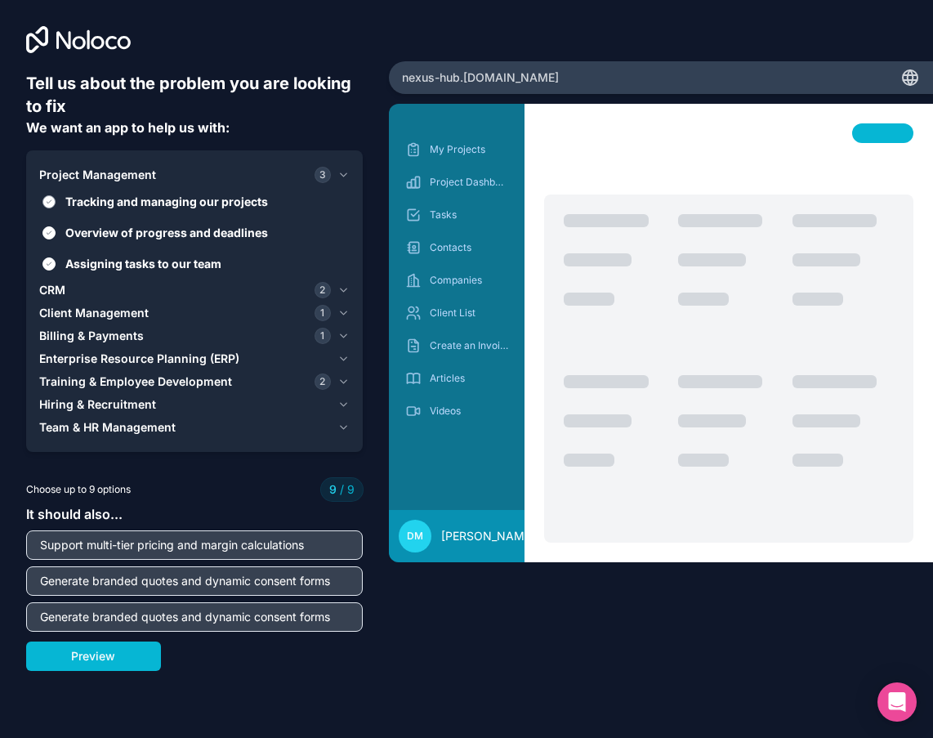
click at [51, 197] on button "Tracking and managing our projects" at bounding box center [48, 201] width 13 height 13
click at [52, 231] on button "Overview of progress and deadlines" at bounding box center [48, 232] width 13 height 13
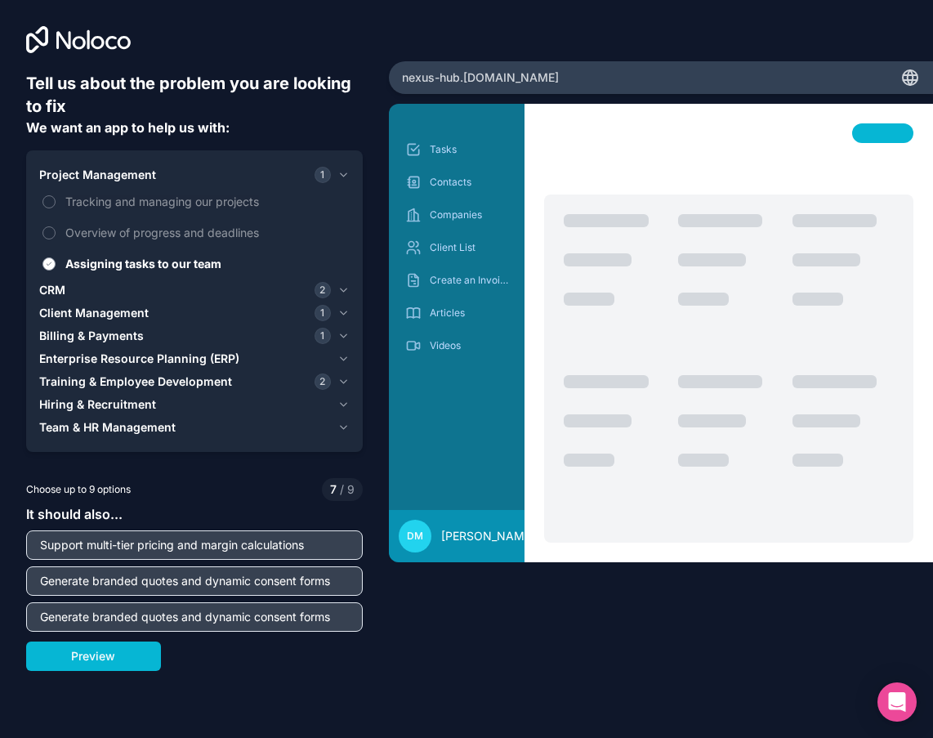
click at [52, 261] on button "Assigning tasks to our team" at bounding box center [48, 263] width 13 height 13
click at [341, 288] on icon "button" at bounding box center [343, 290] width 12 height 13
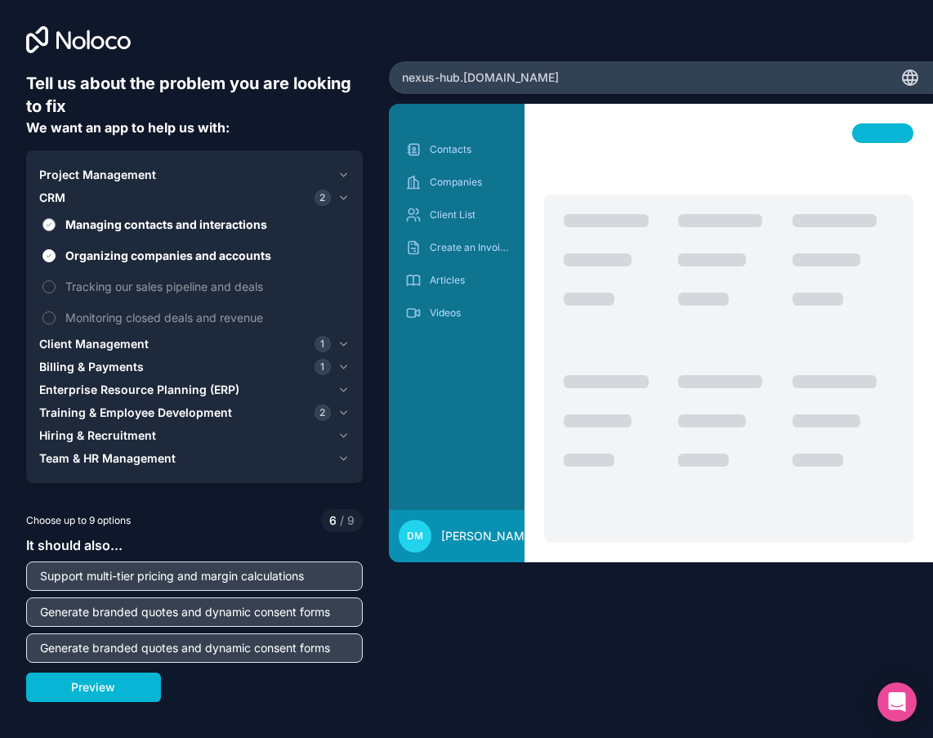
click at [51, 223] on button "Managing contacts and interactions" at bounding box center [48, 224] width 13 height 13
click at [50, 254] on button "Organizing companies and accounts" at bounding box center [48, 255] width 13 height 13
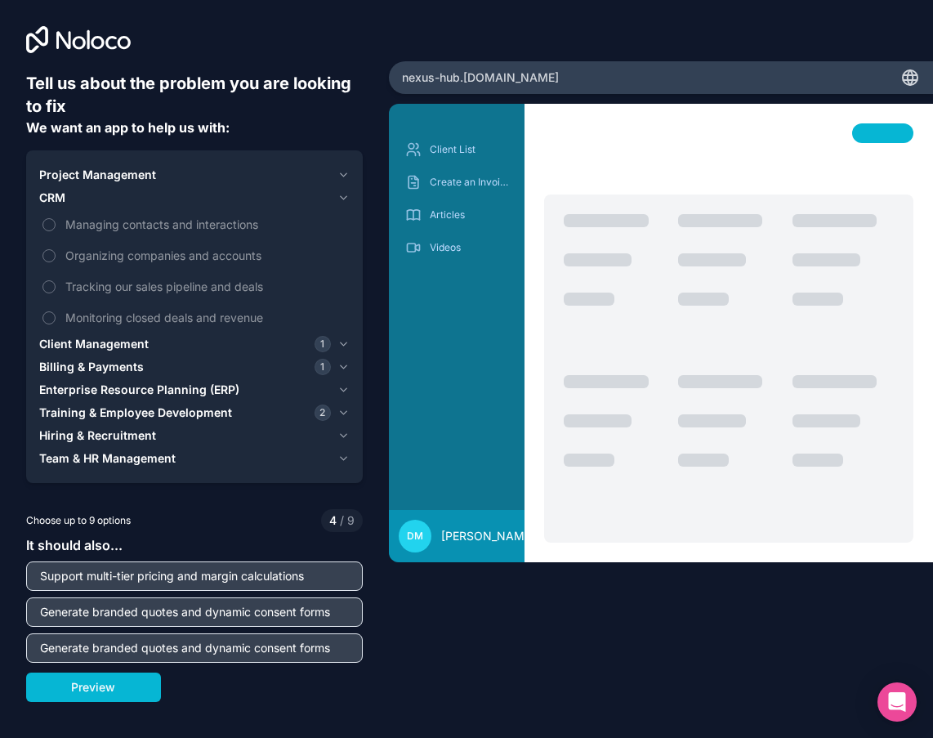
click at [335, 342] on button "Client Management 1" at bounding box center [194, 344] width 311 height 23
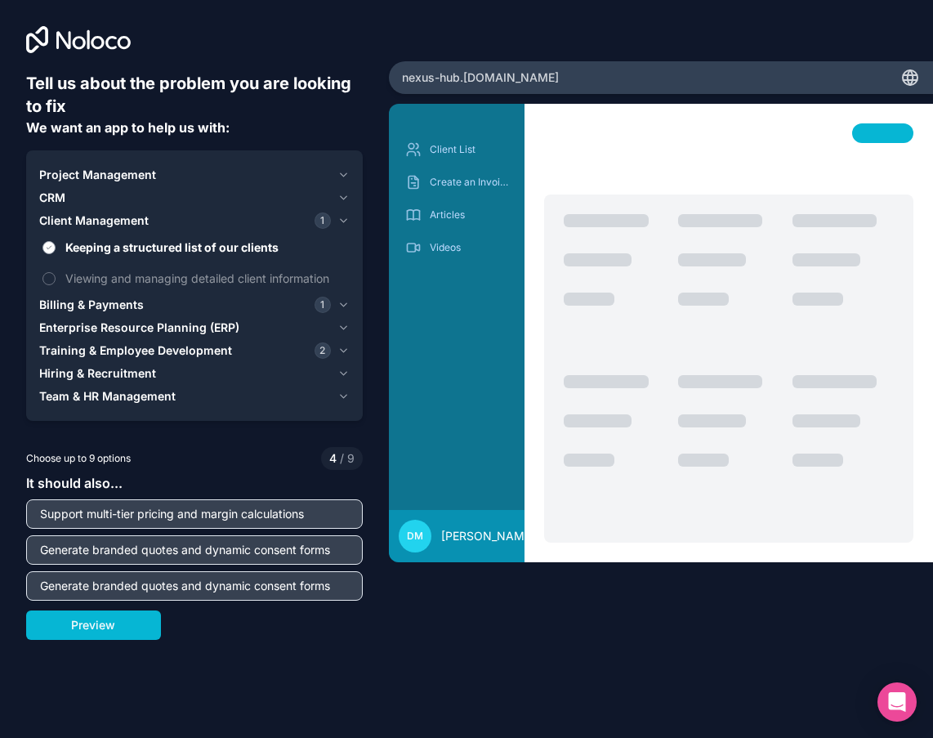
click at [50, 242] on button "Keeping a structured list of our clients" at bounding box center [48, 247] width 13 height 13
click at [341, 306] on icon "button" at bounding box center [343, 304] width 12 height 13
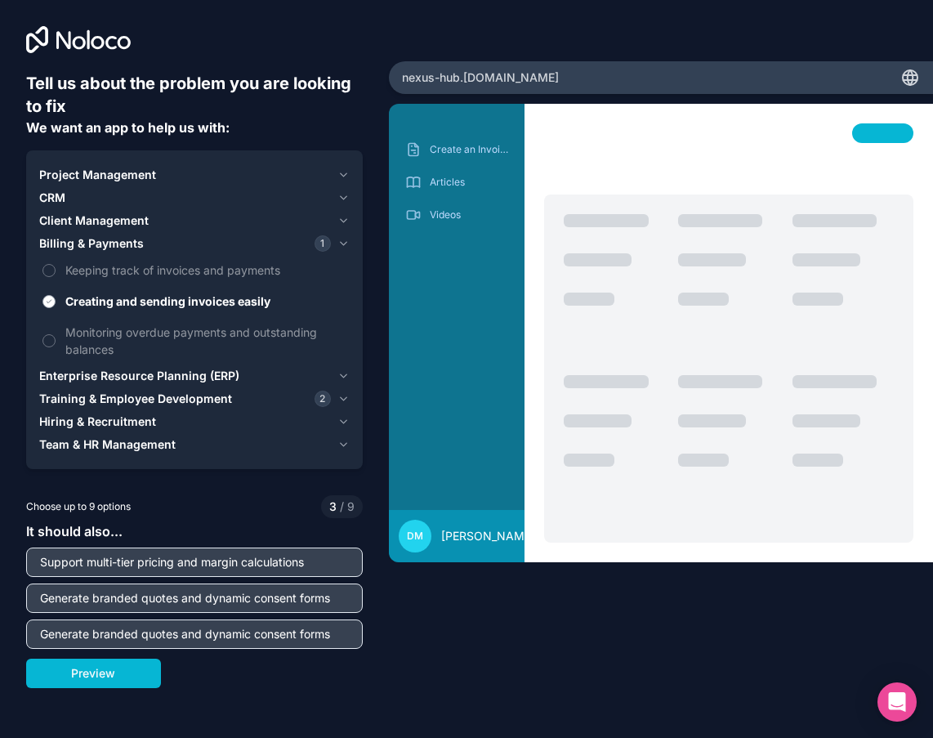
click at [47, 300] on button "Creating and sending invoices easily" at bounding box center [48, 301] width 13 height 13
click at [342, 394] on icon "button" at bounding box center [343, 398] width 12 height 13
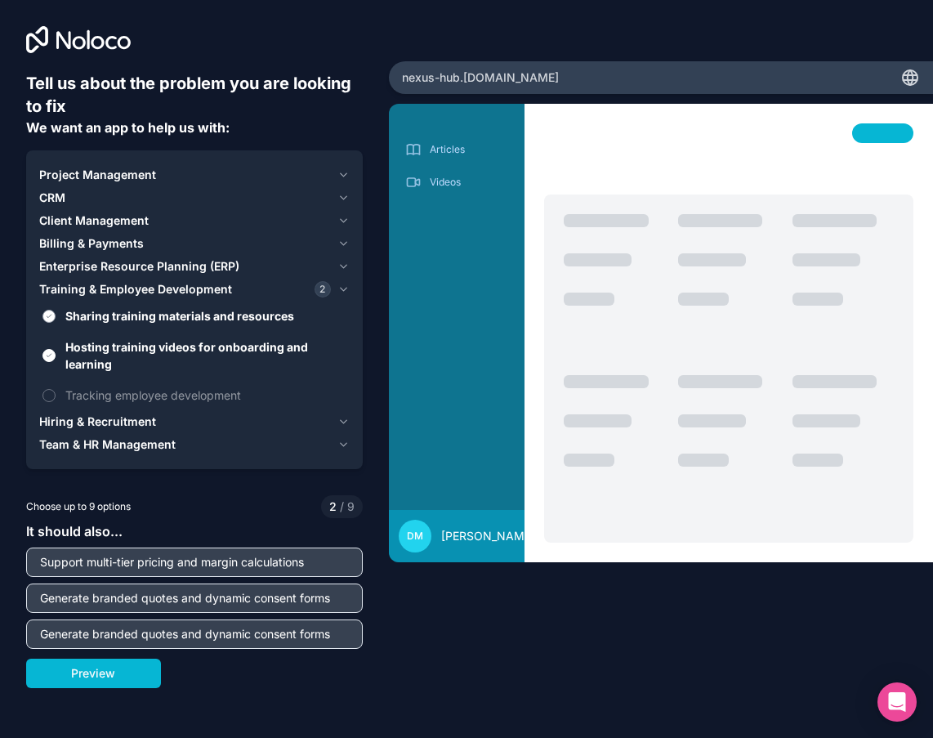
click at [47, 315] on button "Sharing training materials and resources" at bounding box center [48, 316] width 13 height 13
click at [51, 346] on label "Hosting training videos for onboarding and learning" at bounding box center [194, 355] width 311 height 47
click at [51, 349] on button "Hosting training videos for onboarding and learning" at bounding box center [48, 355] width 13 height 13
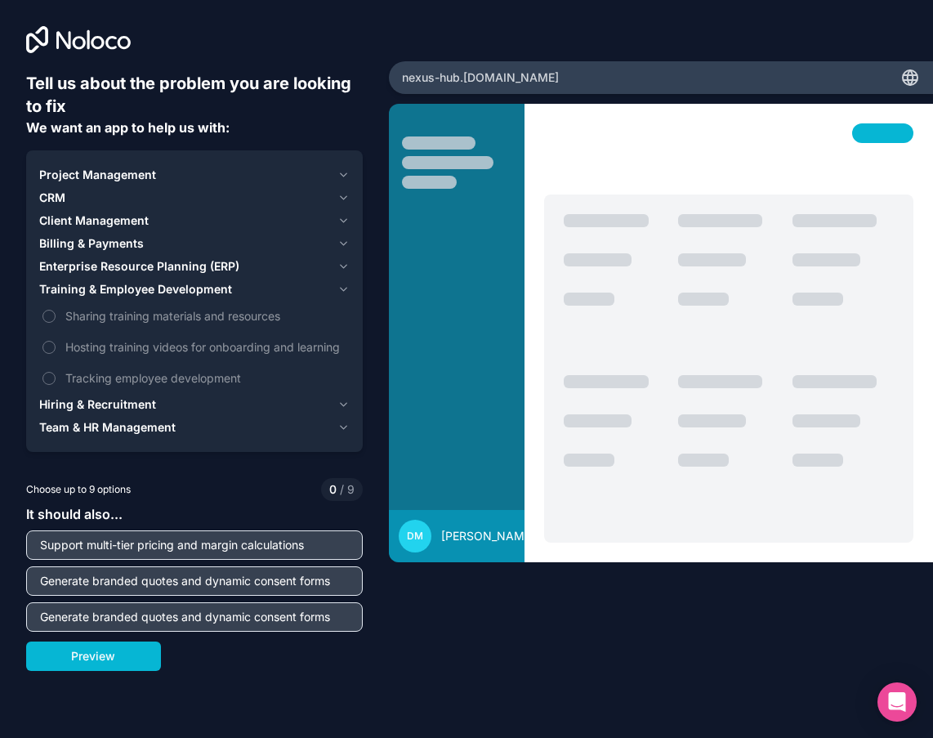
click at [418, 646] on div "DM Dianne Morrell" at bounding box center [661, 390] width 544 height 573
click at [54, 316] on button "Sharing training materials and resources" at bounding box center [48, 316] width 13 height 13
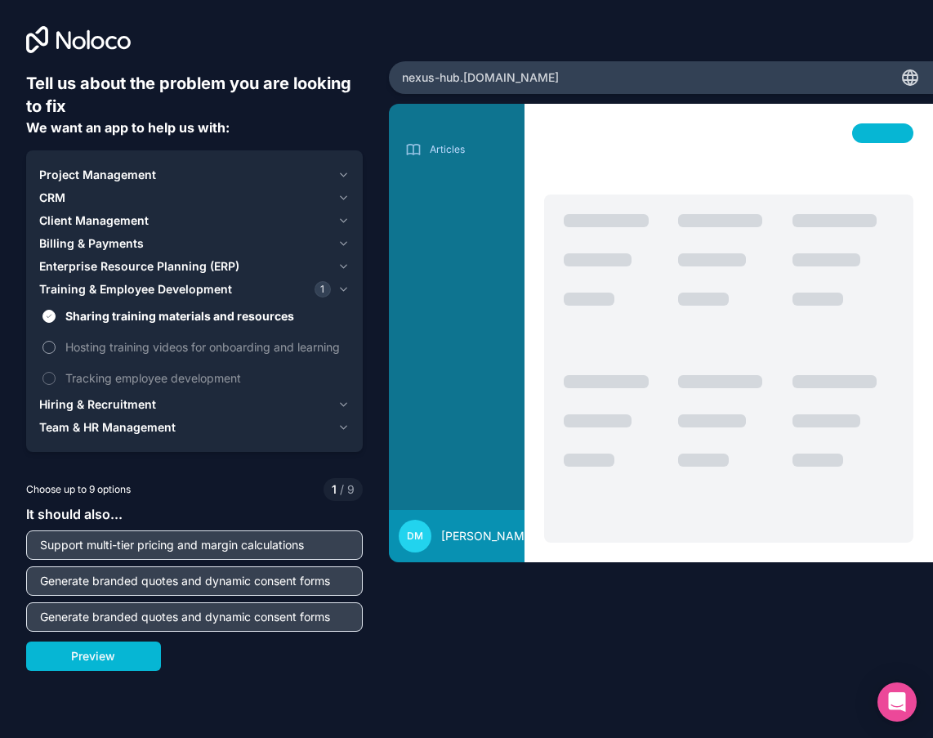
click at [54, 355] on label "Hosting training videos for onboarding and learning" at bounding box center [194, 347] width 311 height 30
click at [54, 354] on button "Hosting training videos for onboarding and learning" at bounding box center [48, 347] width 13 height 13
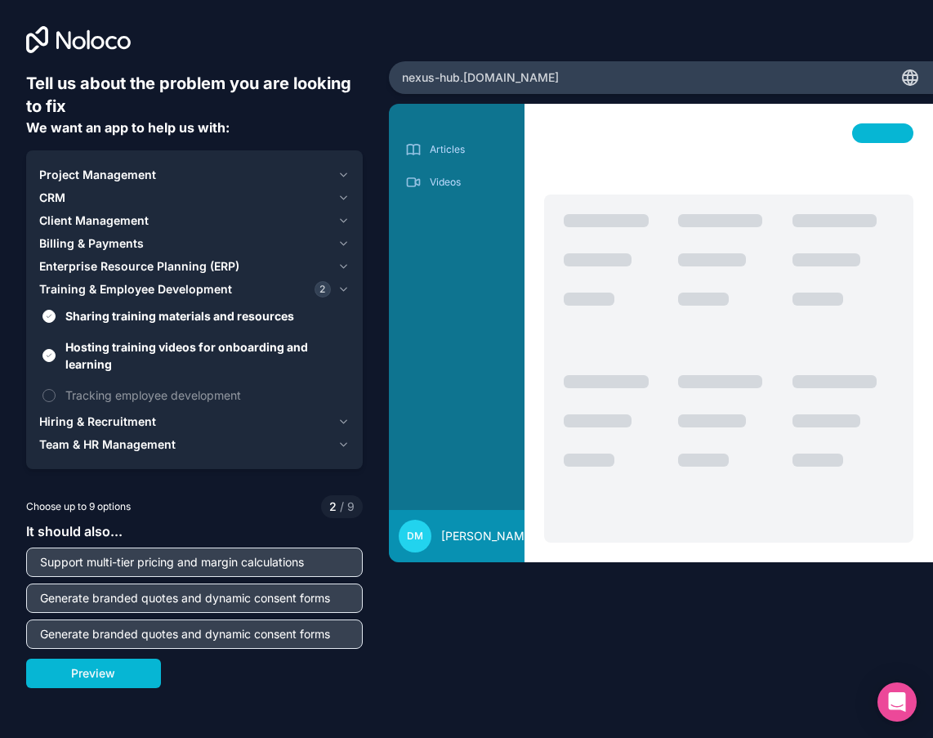
click at [184, 450] on div "Team & HR Management" at bounding box center [185, 444] width 292 height 16
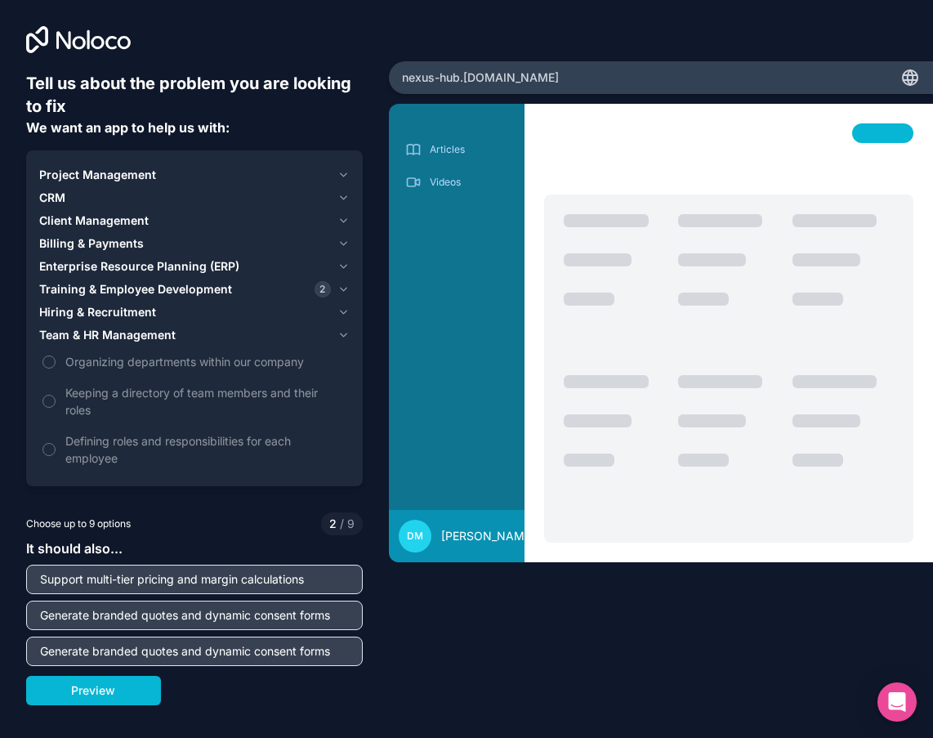
click at [339, 309] on icon "button" at bounding box center [343, 312] width 12 height 13
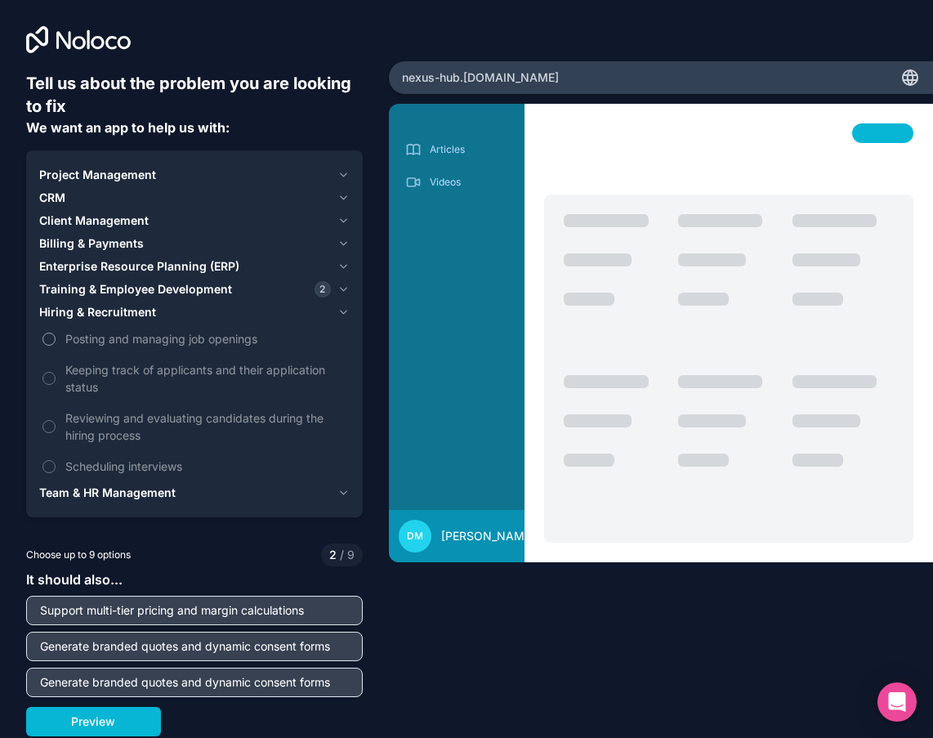
click at [87, 337] on span "Posting and managing job openings" at bounding box center [205, 338] width 281 height 17
click at [56, 337] on button "Posting and managing job openings" at bounding box center [48, 339] width 13 height 13
click at [340, 260] on icon "button" at bounding box center [343, 266] width 12 height 13
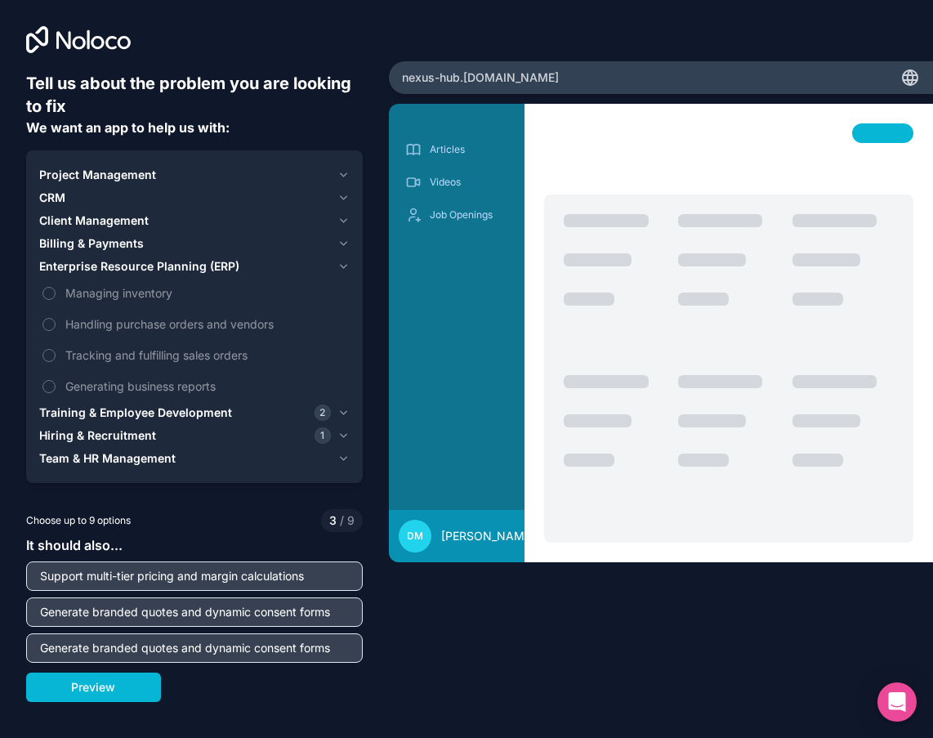
click at [337, 241] on icon "button" at bounding box center [343, 243] width 12 height 13
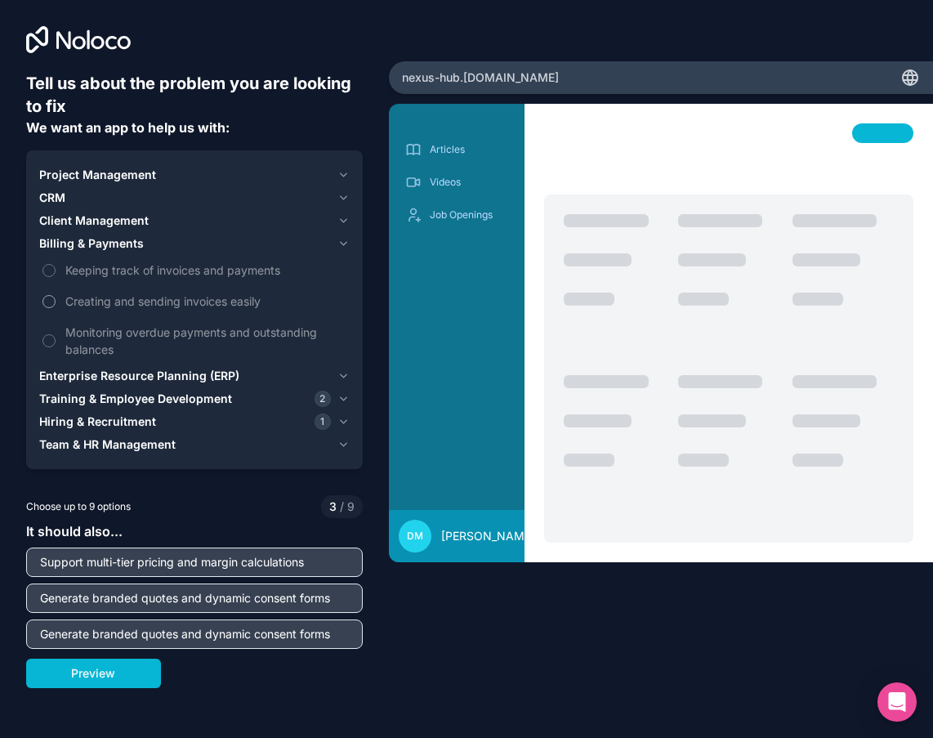
click at [175, 297] on span "Creating and sending invoices easily" at bounding box center [205, 301] width 281 height 17
click at [56, 297] on button "Creating and sending invoices easily" at bounding box center [48, 301] width 13 height 13
click at [338, 217] on icon "button" at bounding box center [343, 220] width 12 height 13
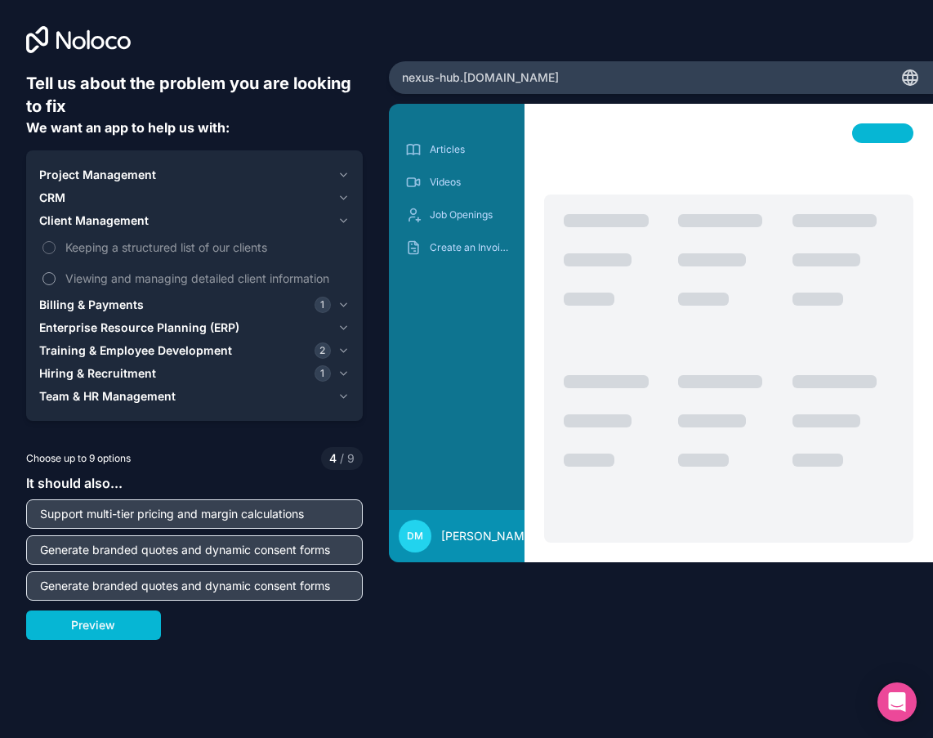
click at [205, 277] on span "Viewing and managing detailed client information" at bounding box center [205, 278] width 281 height 17
click at [56, 277] on button "Viewing and managing detailed client information" at bounding box center [48, 278] width 13 height 13
click at [339, 194] on icon "button" at bounding box center [343, 197] width 12 height 13
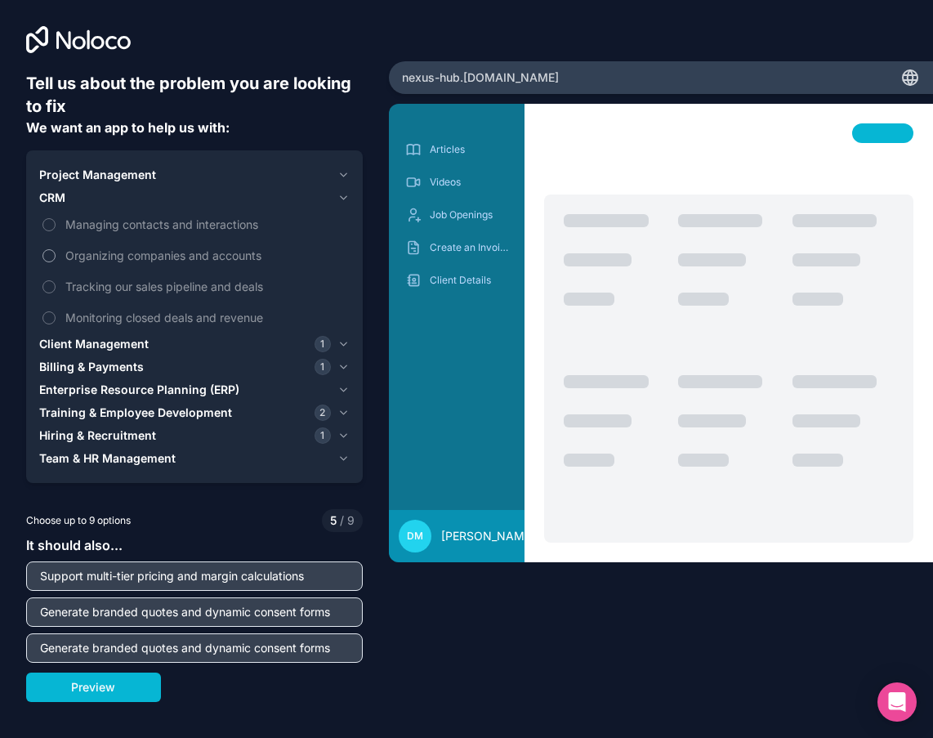
click at [97, 253] on span "Organizing companies and accounts" at bounding box center [205, 255] width 281 height 17
click at [56, 253] on button "Organizing companies and accounts" at bounding box center [48, 255] width 13 height 13
click at [99, 226] on span "Managing contacts and interactions" at bounding box center [205, 224] width 281 height 17
click at [56, 226] on button "Managing contacts and interactions" at bounding box center [48, 224] width 13 height 13
click at [342, 170] on icon "button" at bounding box center [343, 174] width 12 height 13
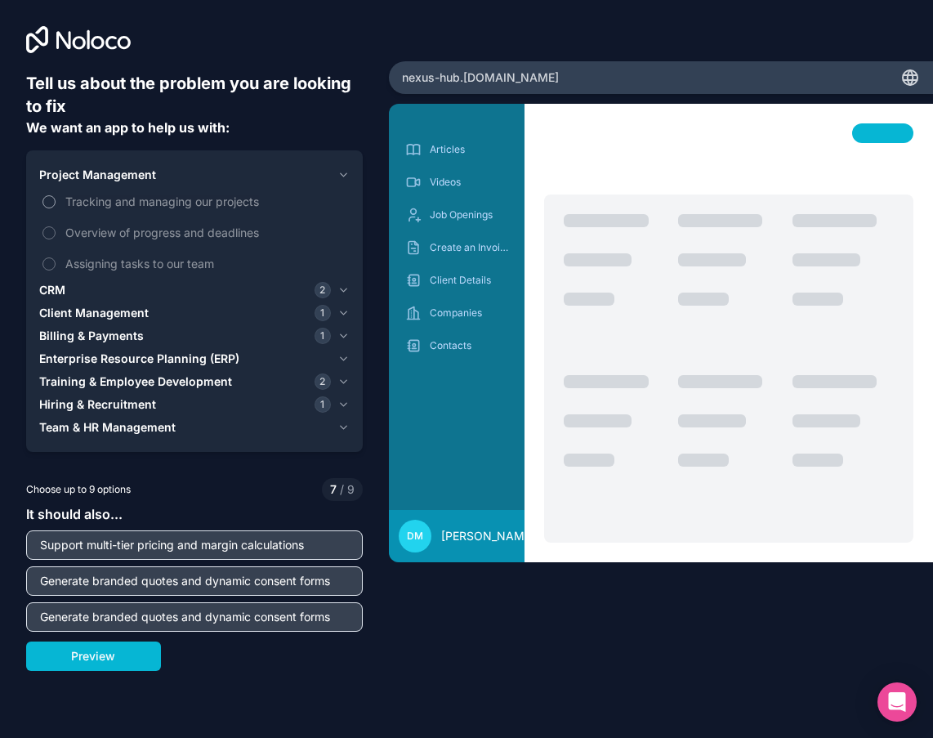
click at [105, 204] on span "Tracking and managing our projects" at bounding box center [205, 201] width 281 height 17
click at [56, 204] on button "Tracking and managing our projects" at bounding box center [48, 201] width 13 height 13
click at [89, 236] on span "Overview of progress and deadlines" at bounding box center [205, 232] width 281 height 17
click at [56, 236] on button "Overview of progress and deadlines" at bounding box center [48, 232] width 13 height 13
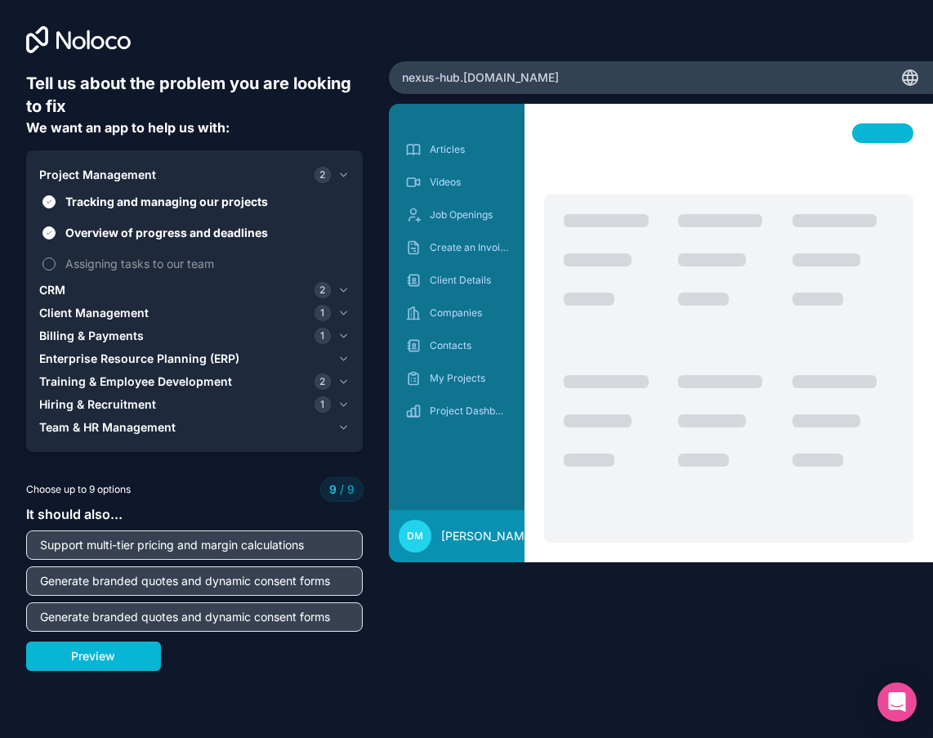
click at [71, 268] on span "Assigning tasks to our team" at bounding box center [205, 263] width 281 height 17
click at [120, 654] on button "Preview" at bounding box center [93, 655] width 135 height 29
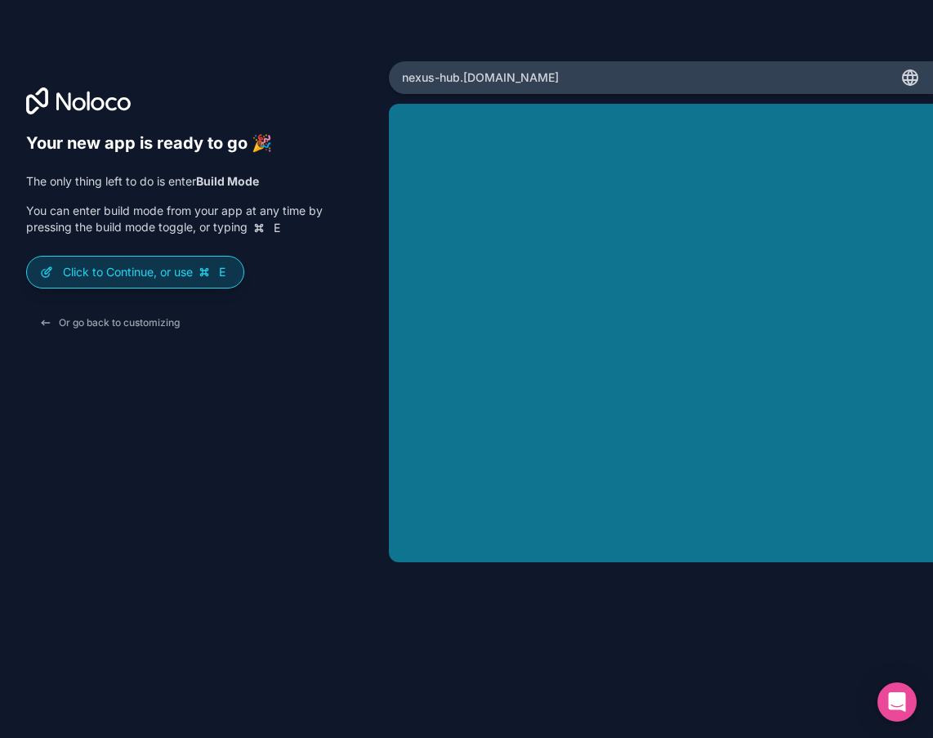
click at [152, 270] on p "Click to Continue, or use E" at bounding box center [147, 272] width 168 height 16
